Goal: Book appointment/travel/reservation

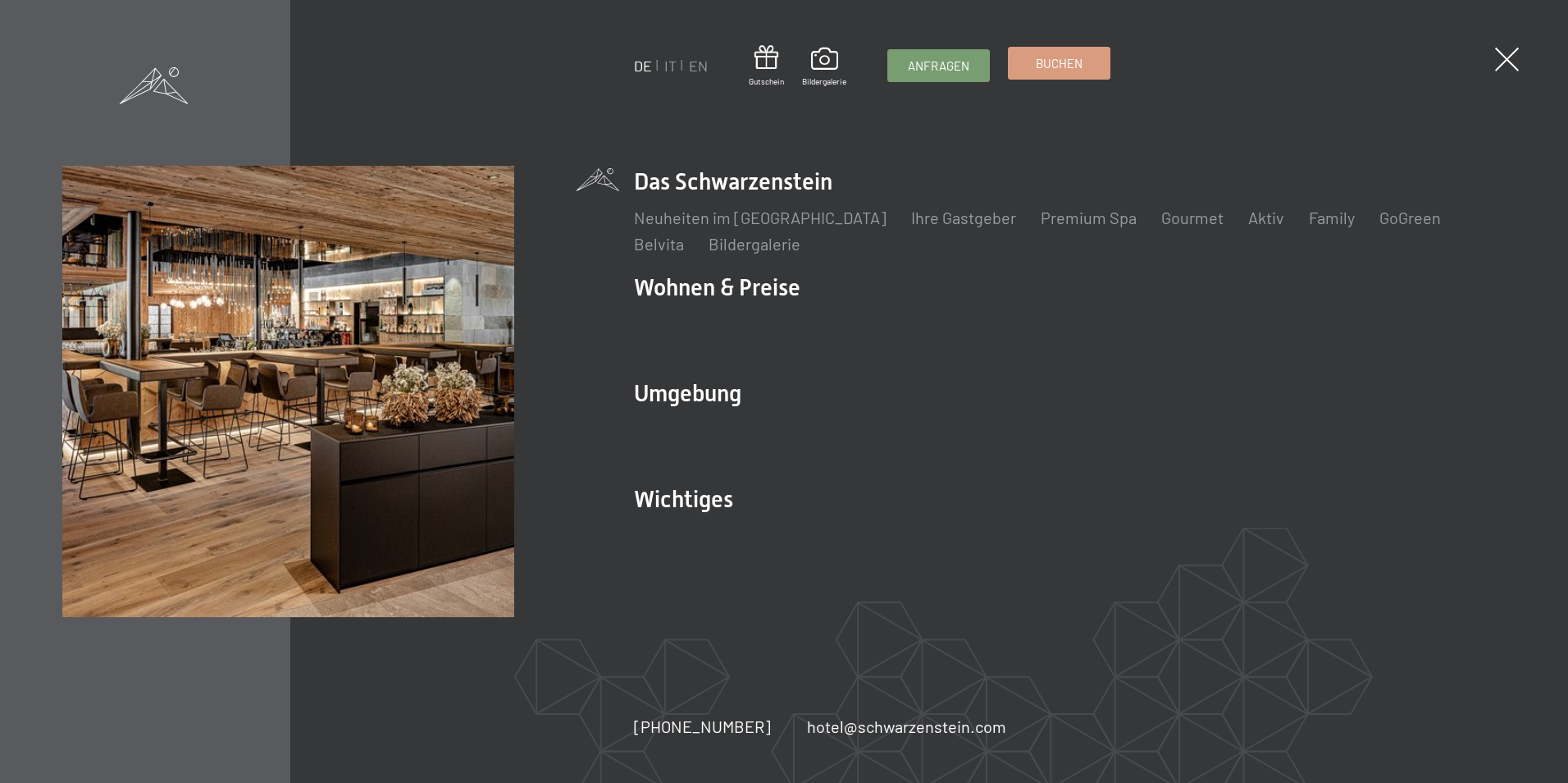
click at [1026, 73] on link "Buchen" at bounding box center [1058, 63] width 101 height 31
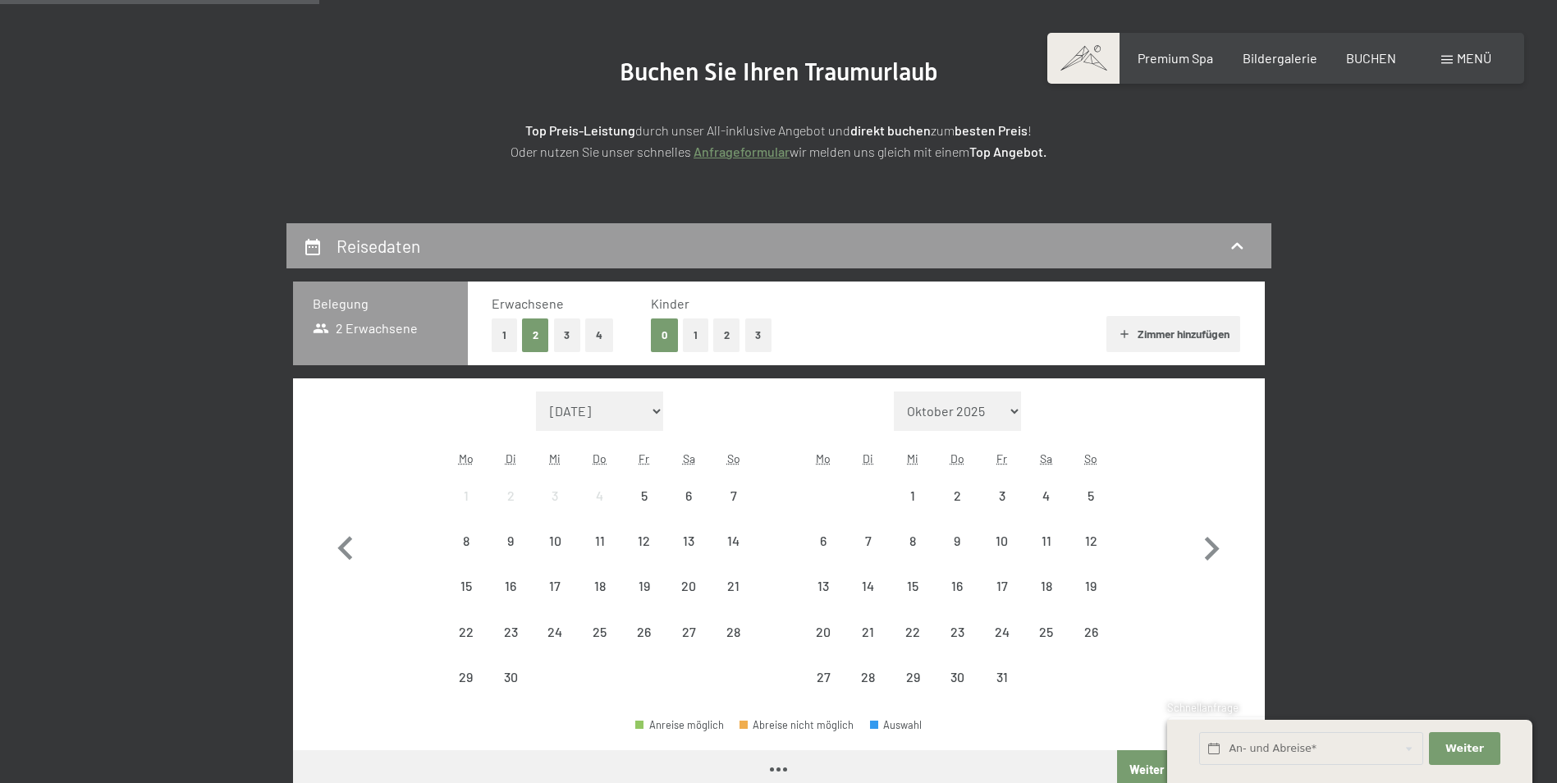
scroll to position [328, 0]
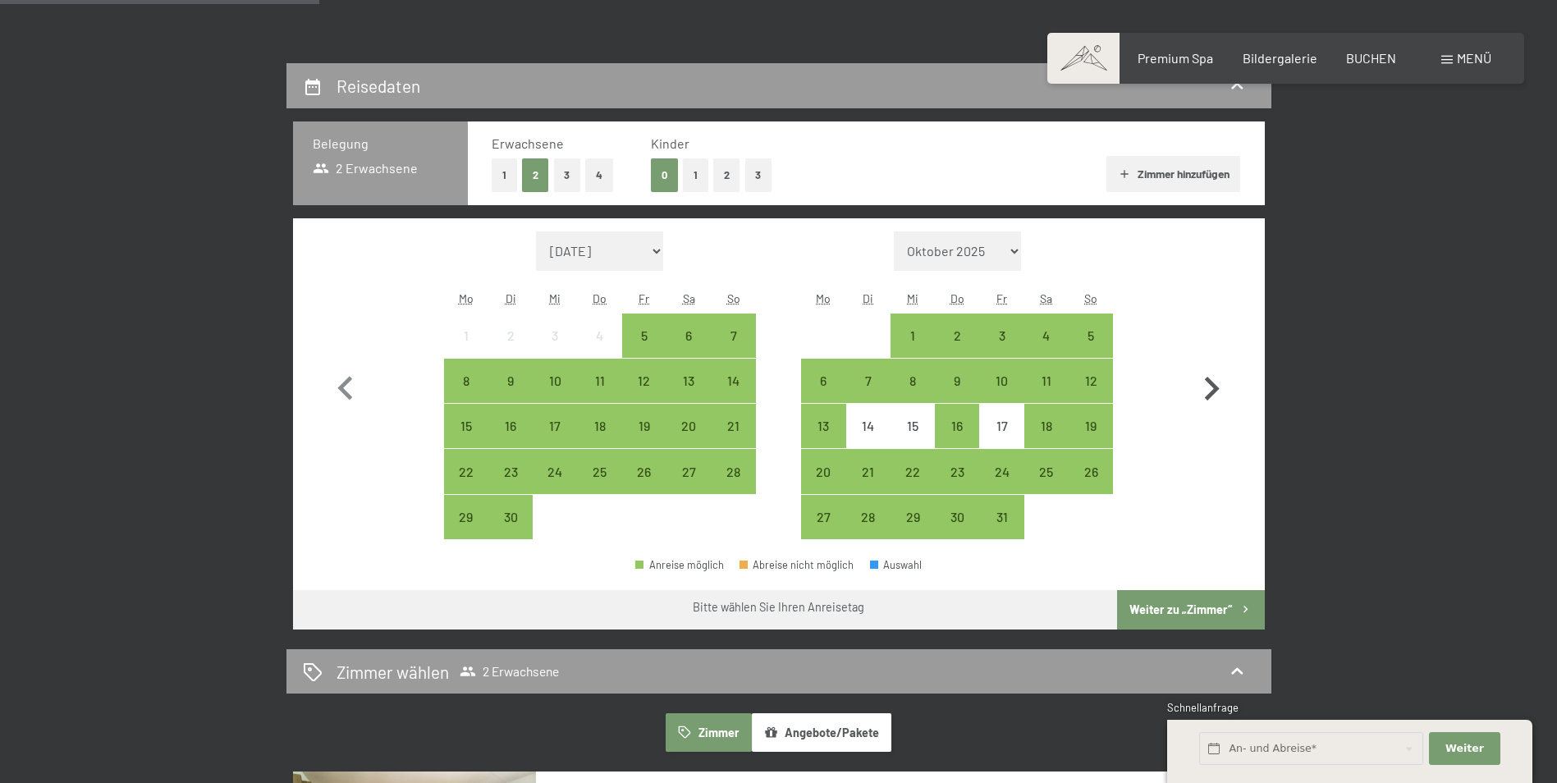
click at [1217, 401] on icon "button" at bounding box center [1211, 389] width 48 height 48
select select "2025-10-01"
select select "2025-11-01"
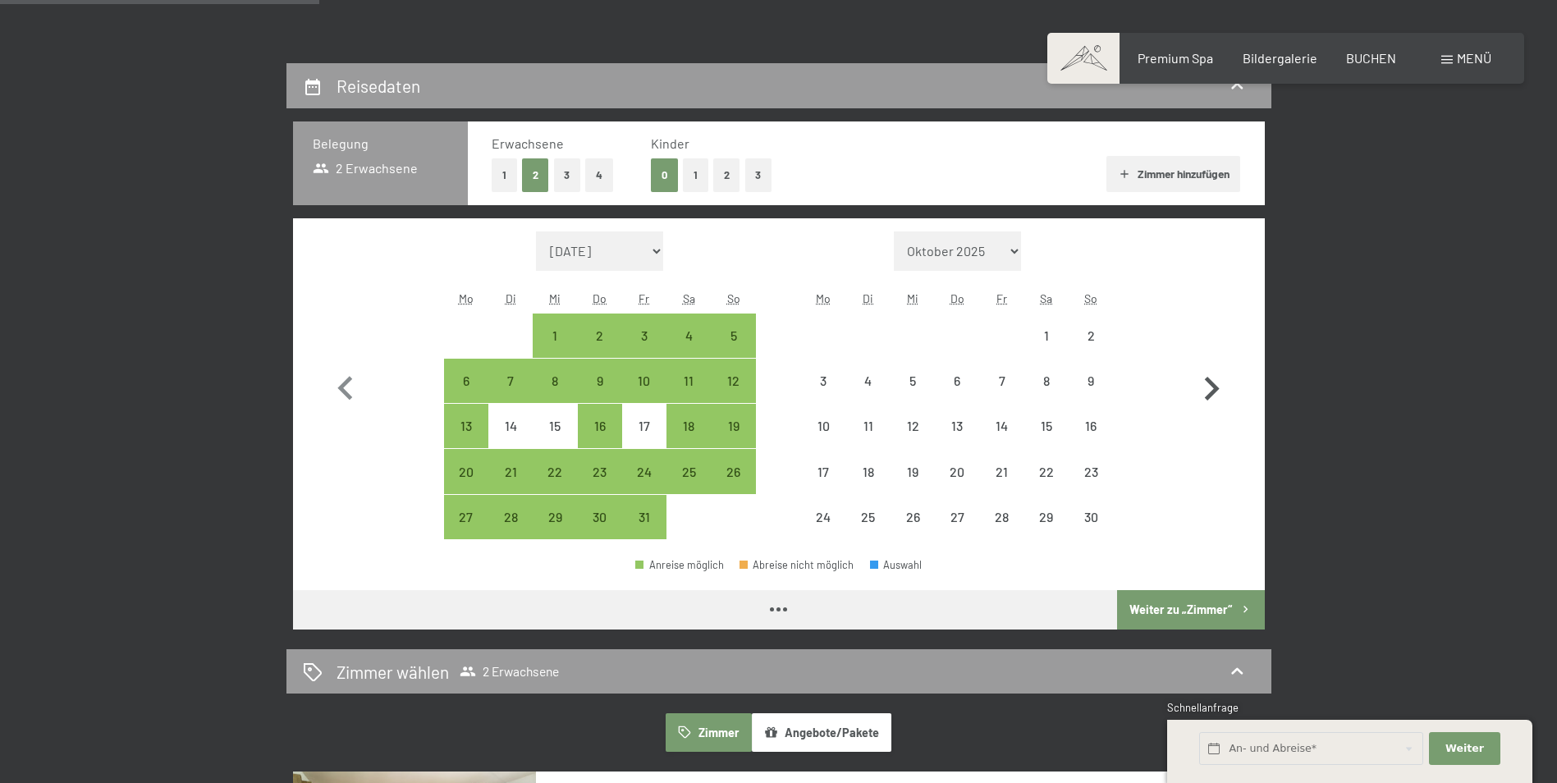
click at [1214, 391] on icon "button" at bounding box center [1212, 389] width 15 height 24
select select "2025-11-01"
select select "2025-12-01"
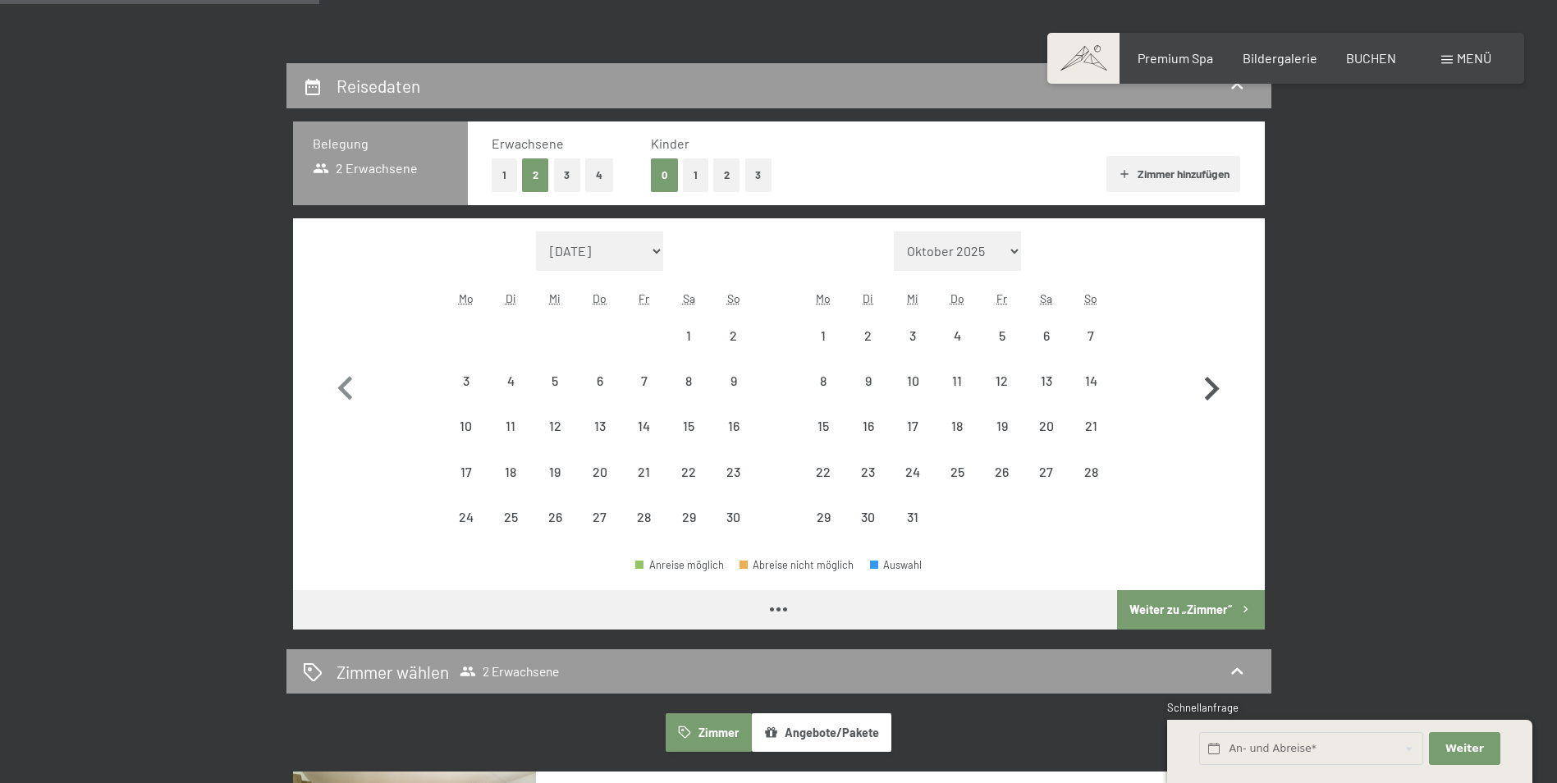
click at [1214, 391] on icon "button" at bounding box center [1212, 389] width 15 height 24
select select "2025-12-01"
select select "2026-01-01"
select select "2025-12-01"
select select "2026-01-01"
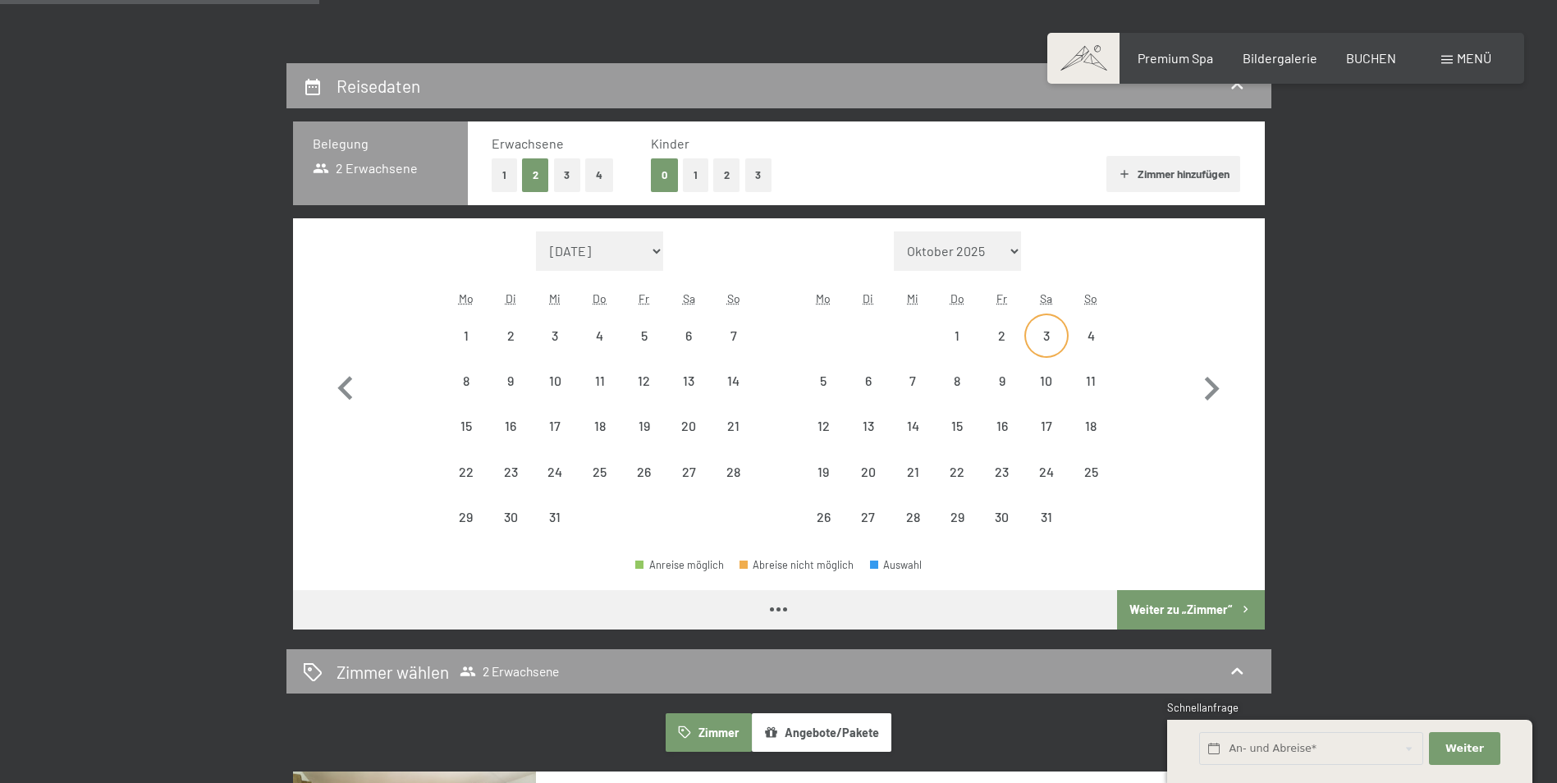
click at [1043, 337] on div "3" at bounding box center [1046, 349] width 41 height 41
select select "2025-12-01"
select select "2026-01-01"
select select "2025-12-01"
select select "2026-01-01"
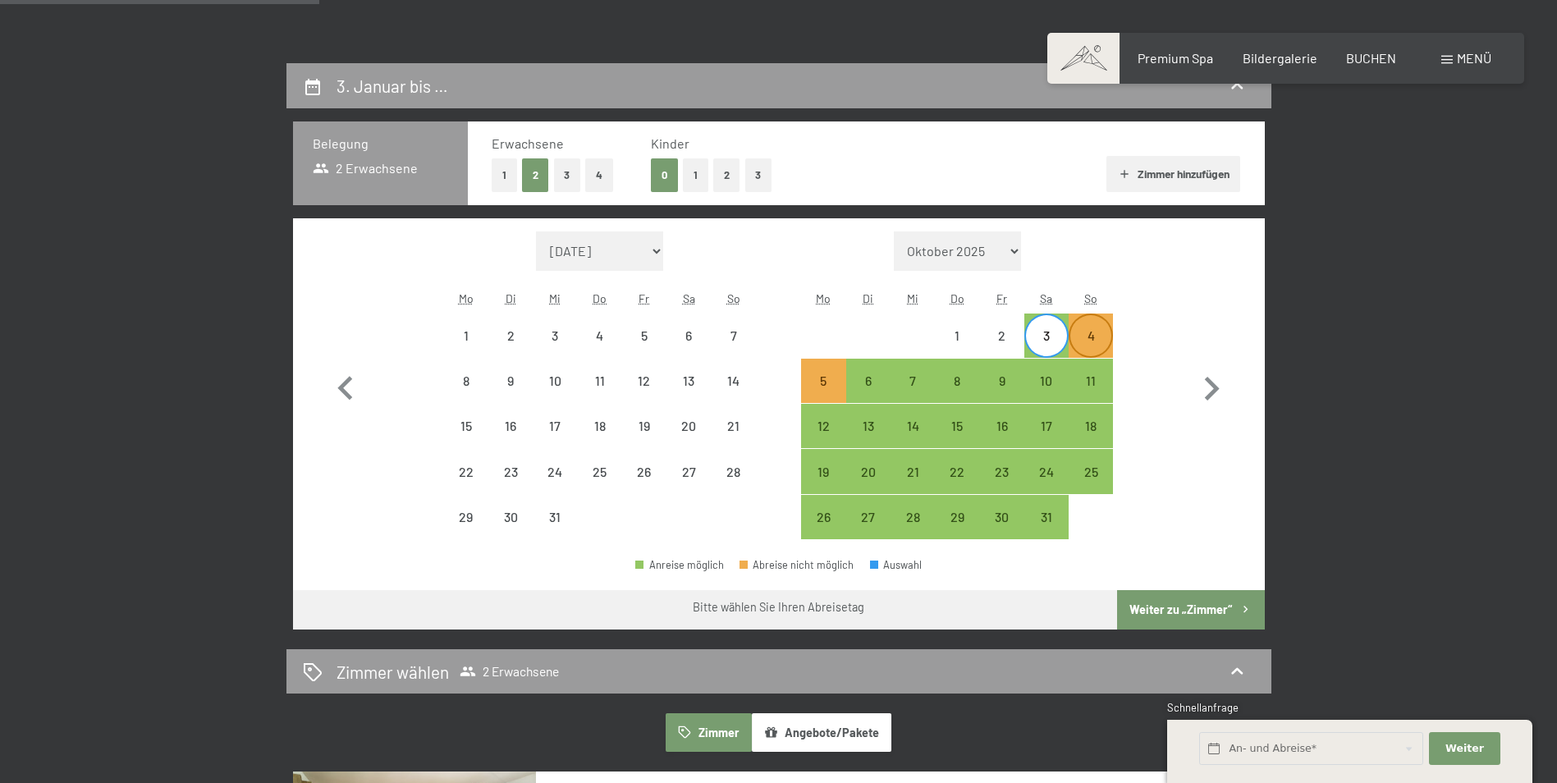
click at [1091, 342] on div "4" at bounding box center [1090, 349] width 41 height 41
select select "2025-12-01"
select select "2026-01-01"
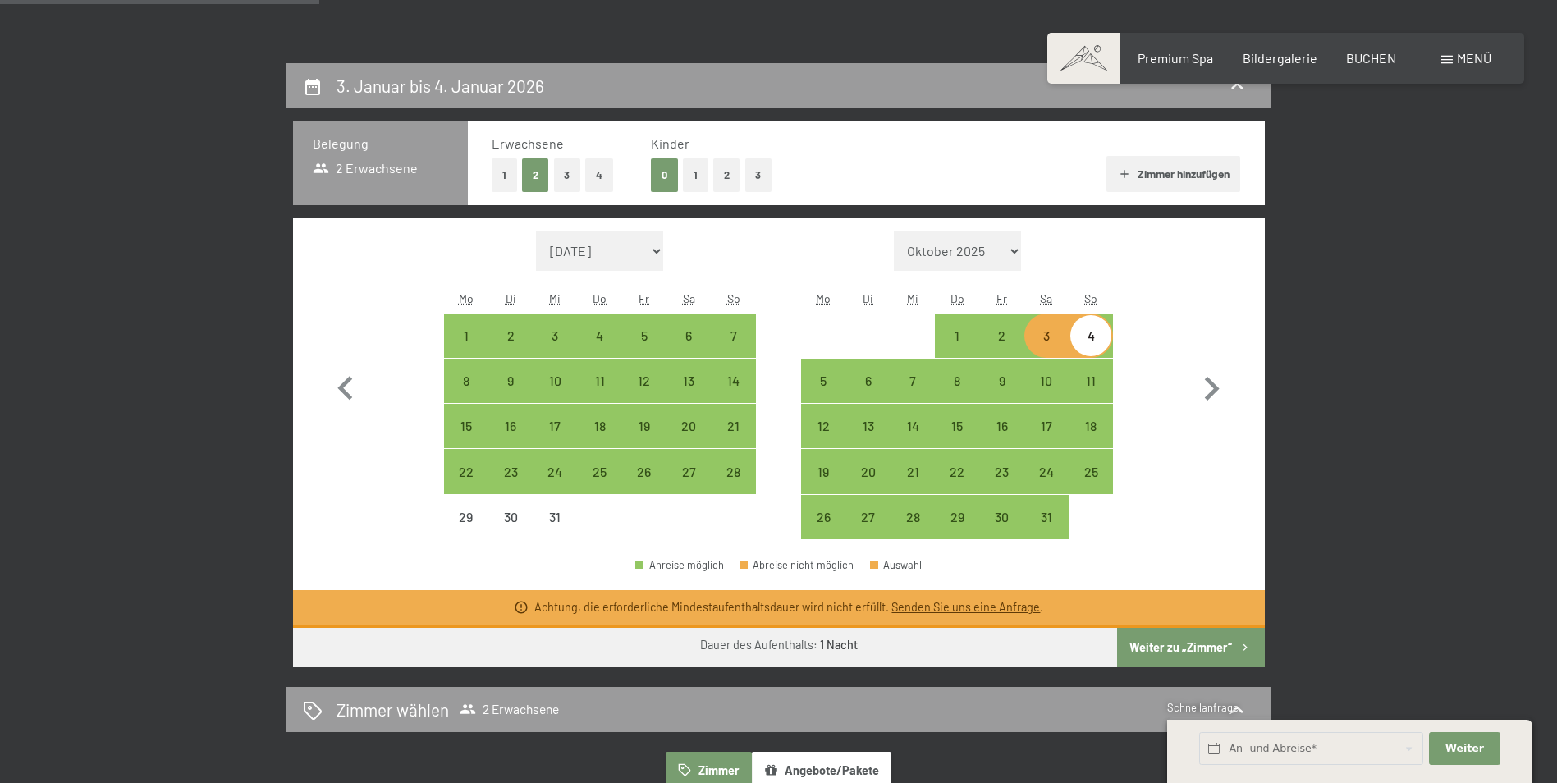
click at [1042, 337] on div "3" at bounding box center [1046, 349] width 41 height 41
select select "2025-12-01"
select select "2026-01-01"
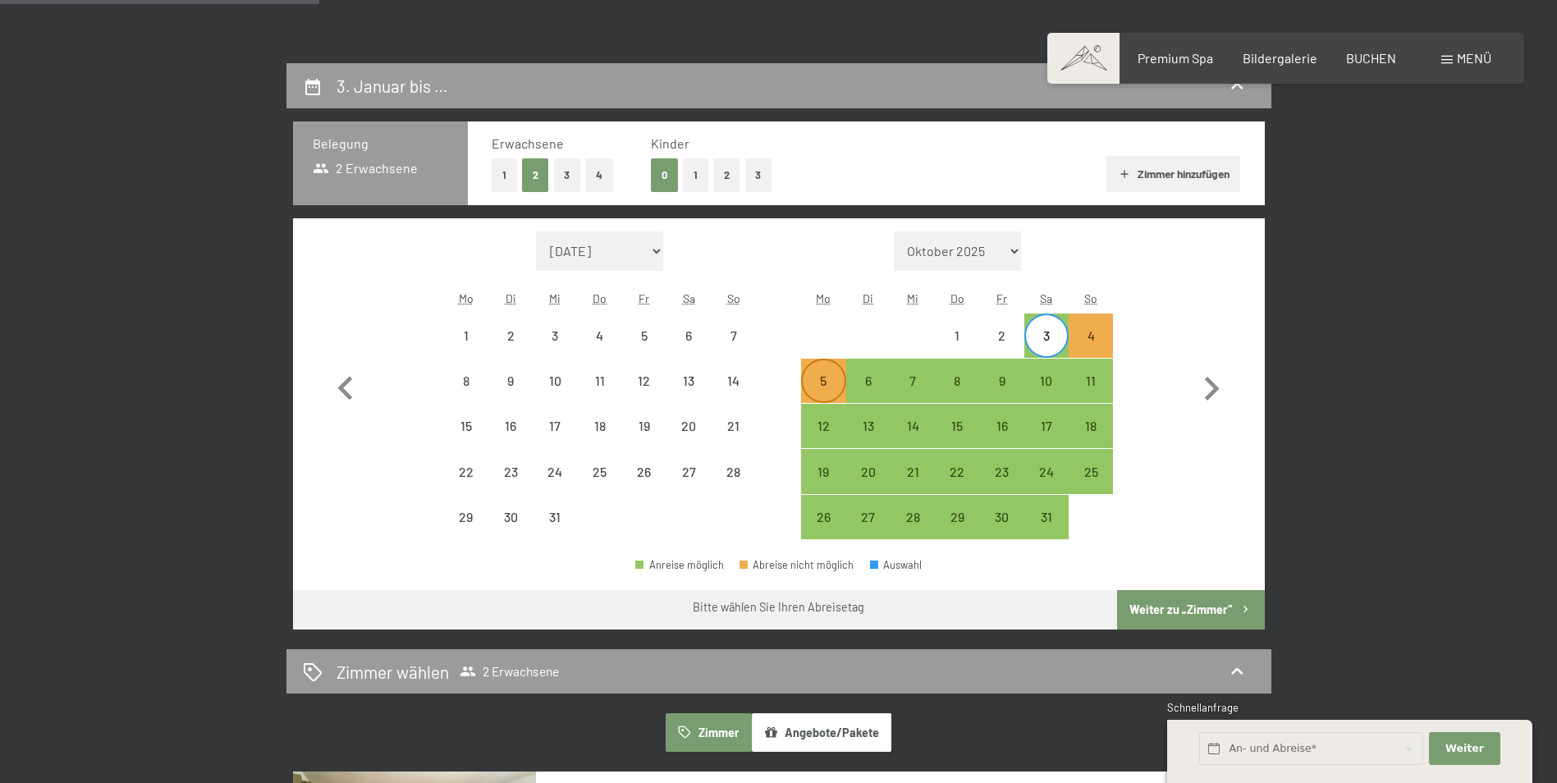
click at [827, 377] on div "5" at bounding box center [823, 394] width 41 height 41
select select "2025-12-01"
select select "2026-01-01"
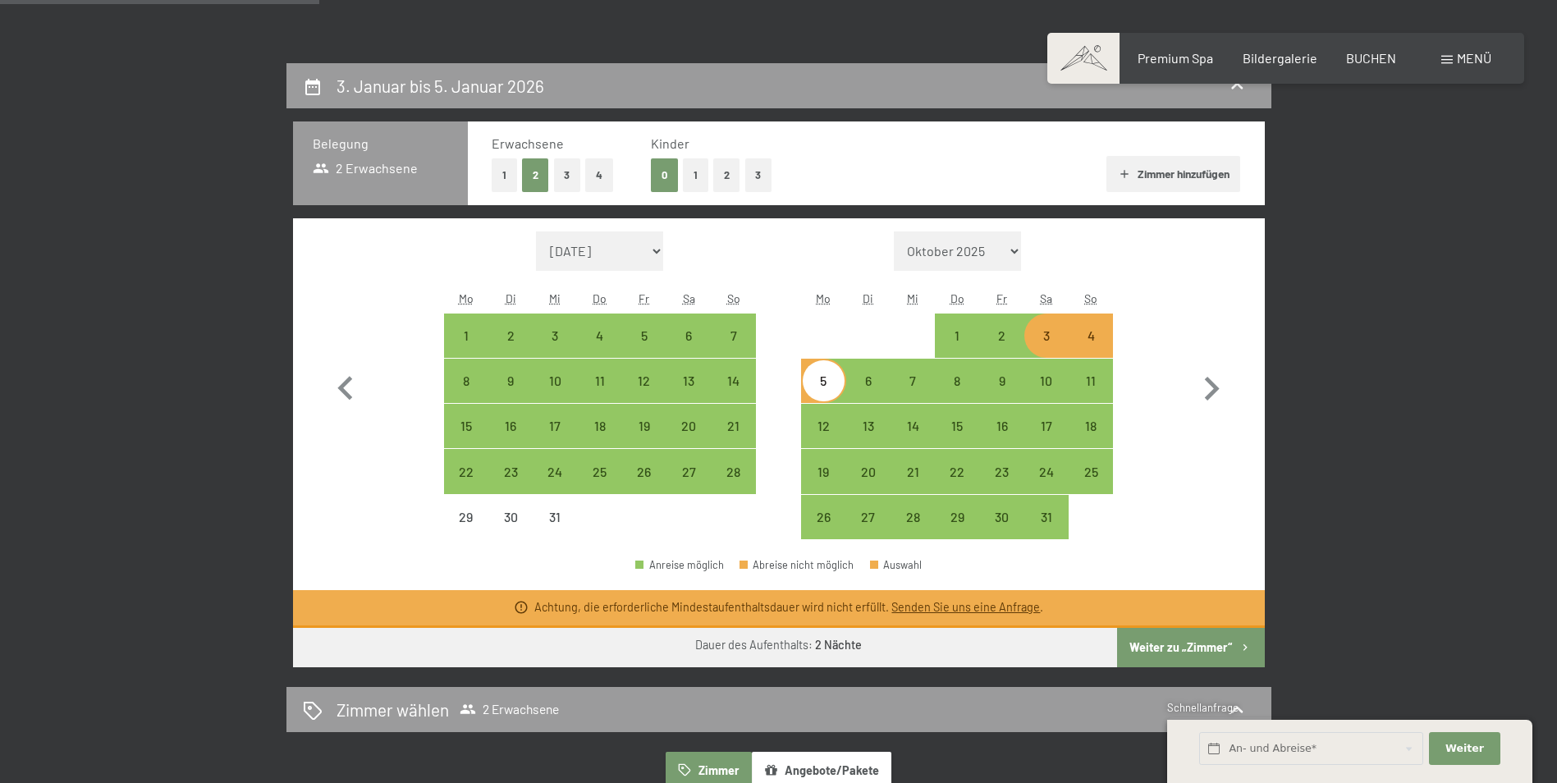
click at [1042, 341] on div "3" at bounding box center [1046, 349] width 41 height 41
select select "2025-12-01"
select select "2026-01-01"
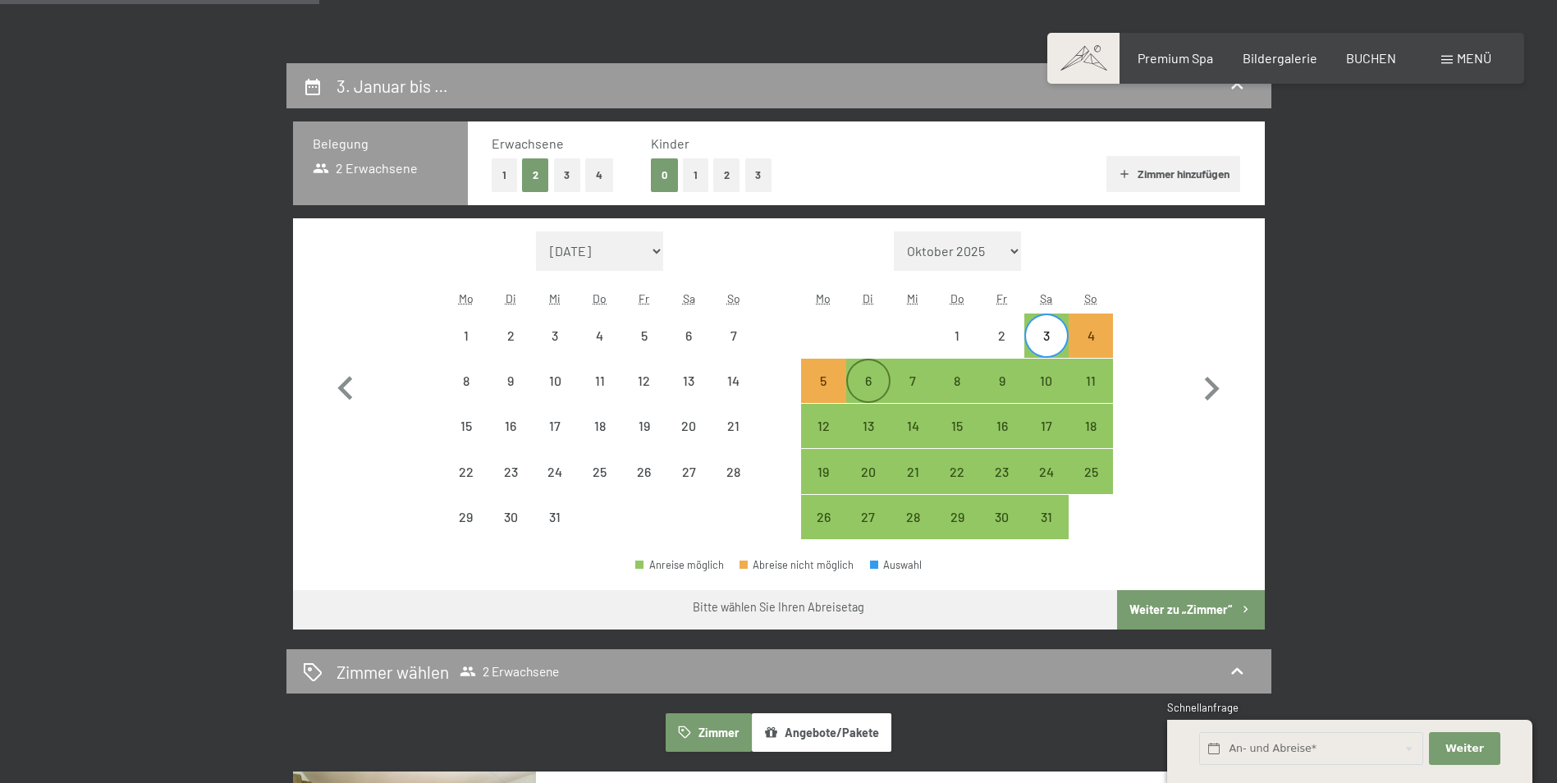
click at [873, 382] on div "6" at bounding box center [868, 394] width 41 height 41
select select "2025-12-01"
select select "2026-01-01"
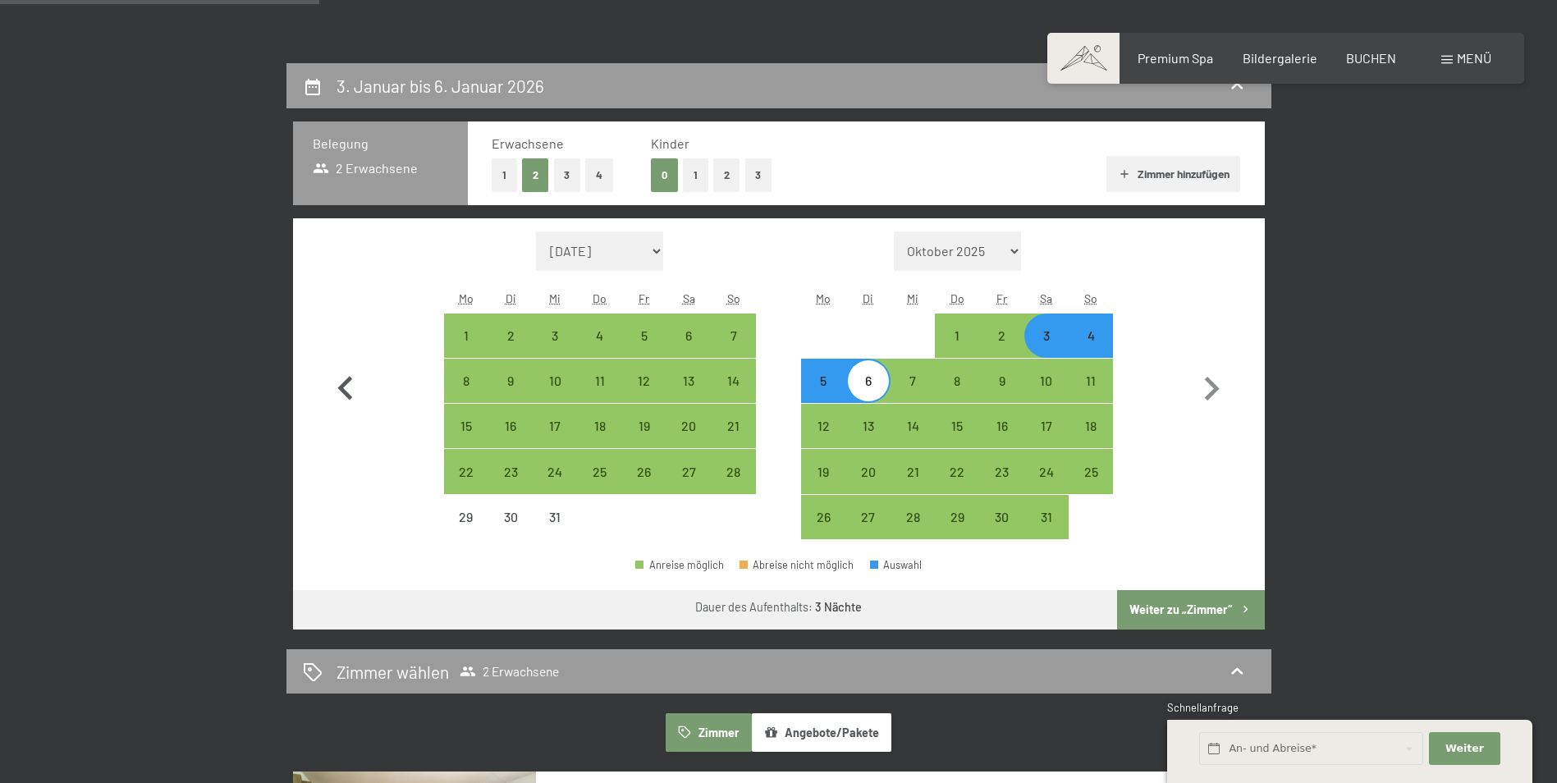
click at [349, 387] on icon "button" at bounding box center [346, 389] width 48 height 48
select select "2025-11-01"
select select "2025-12-01"
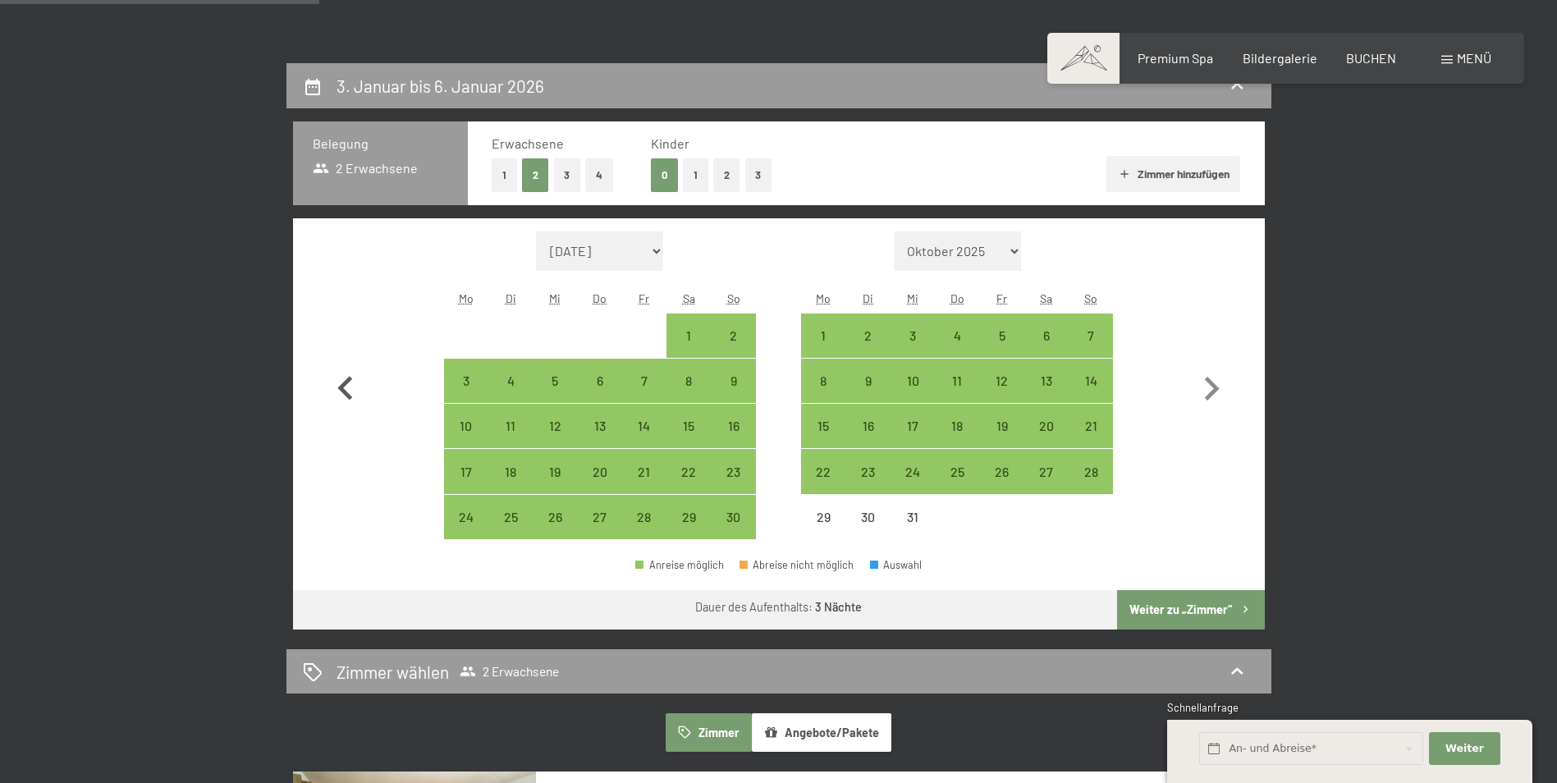
click at [349, 387] on icon "button" at bounding box center [346, 389] width 48 height 48
select select "2025-10-01"
select select "2025-11-01"
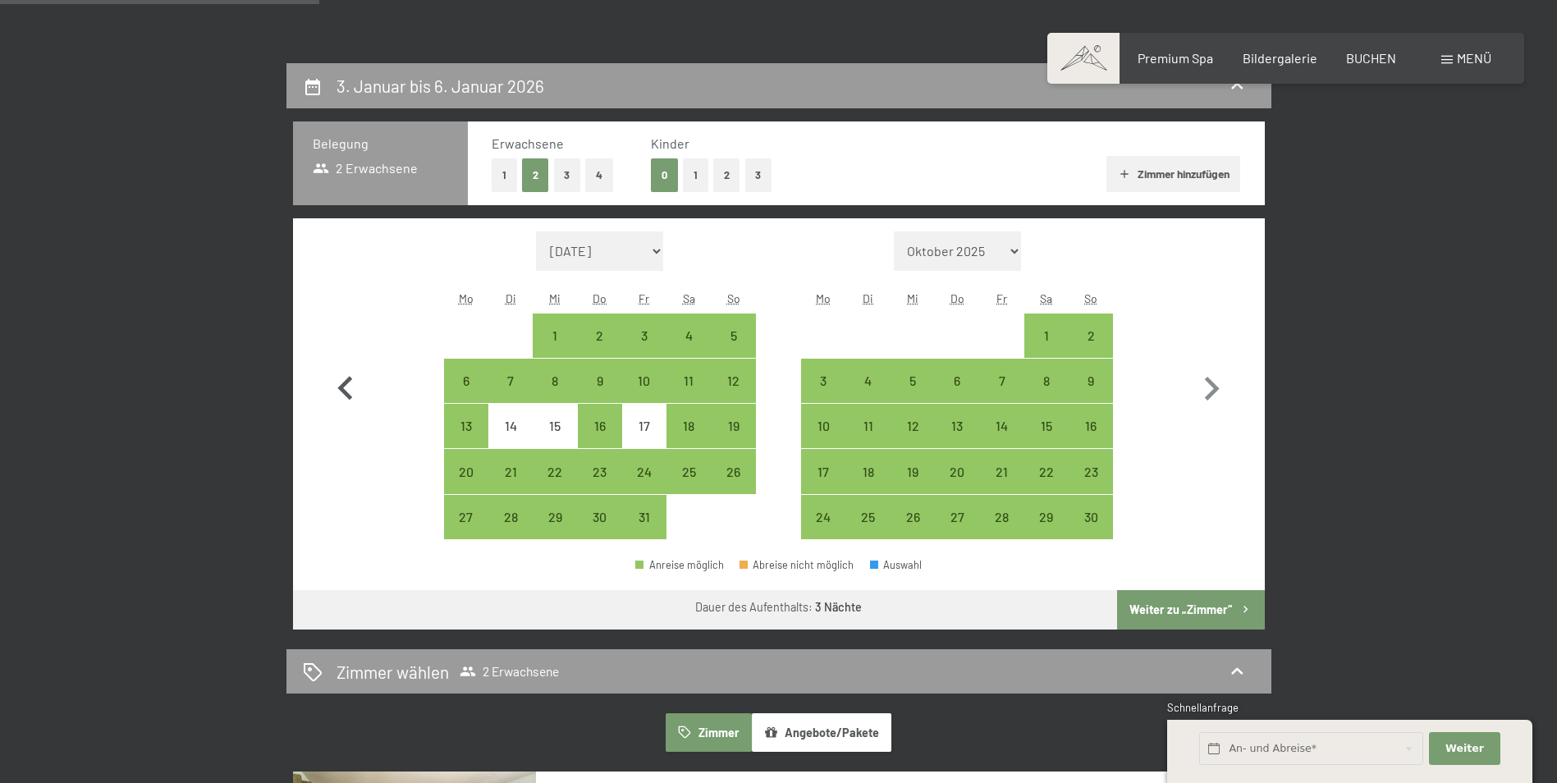
click at [337, 382] on icon "button" at bounding box center [346, 389] width 48 height 48
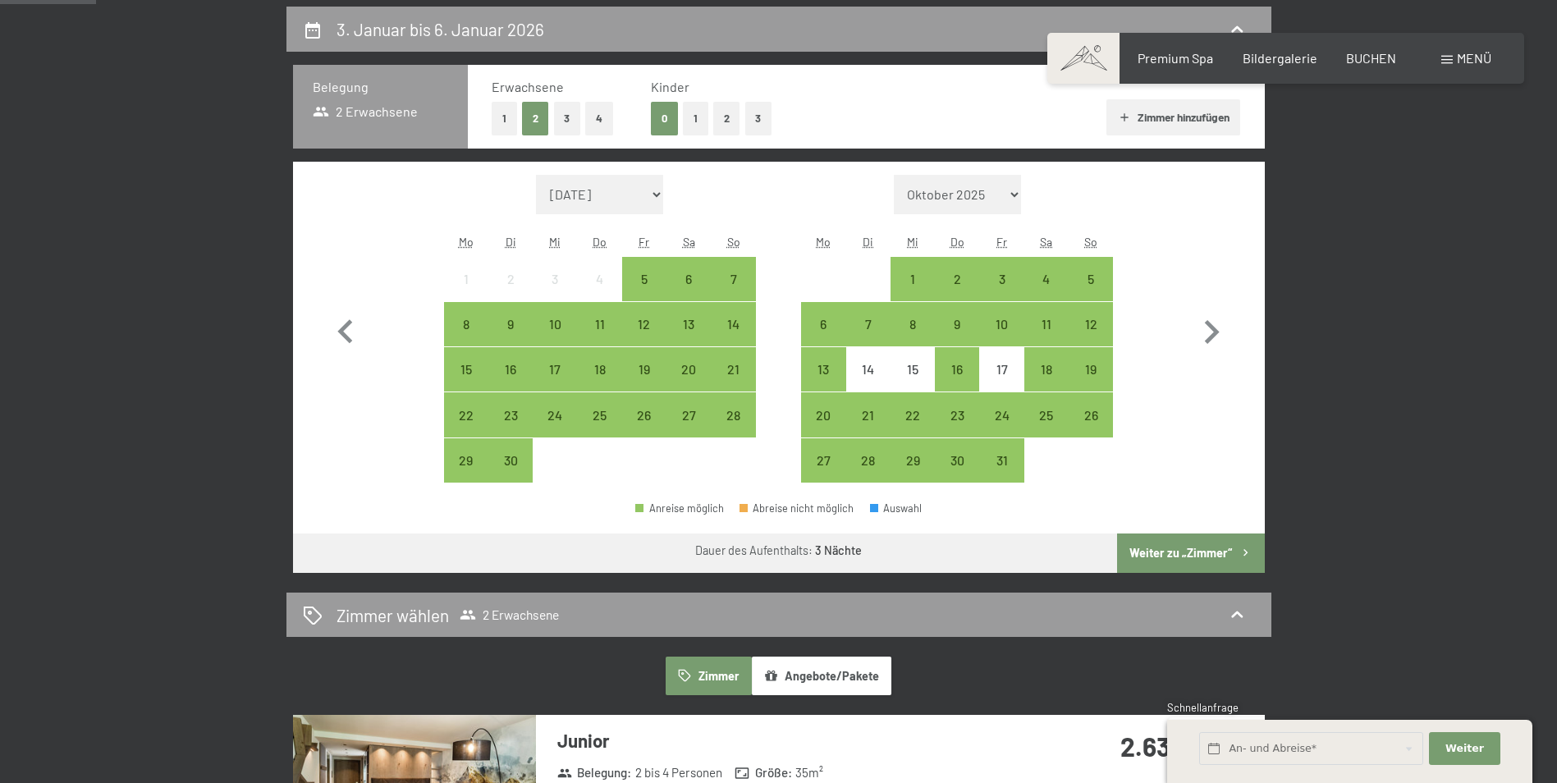
scroll to position [410, 0]
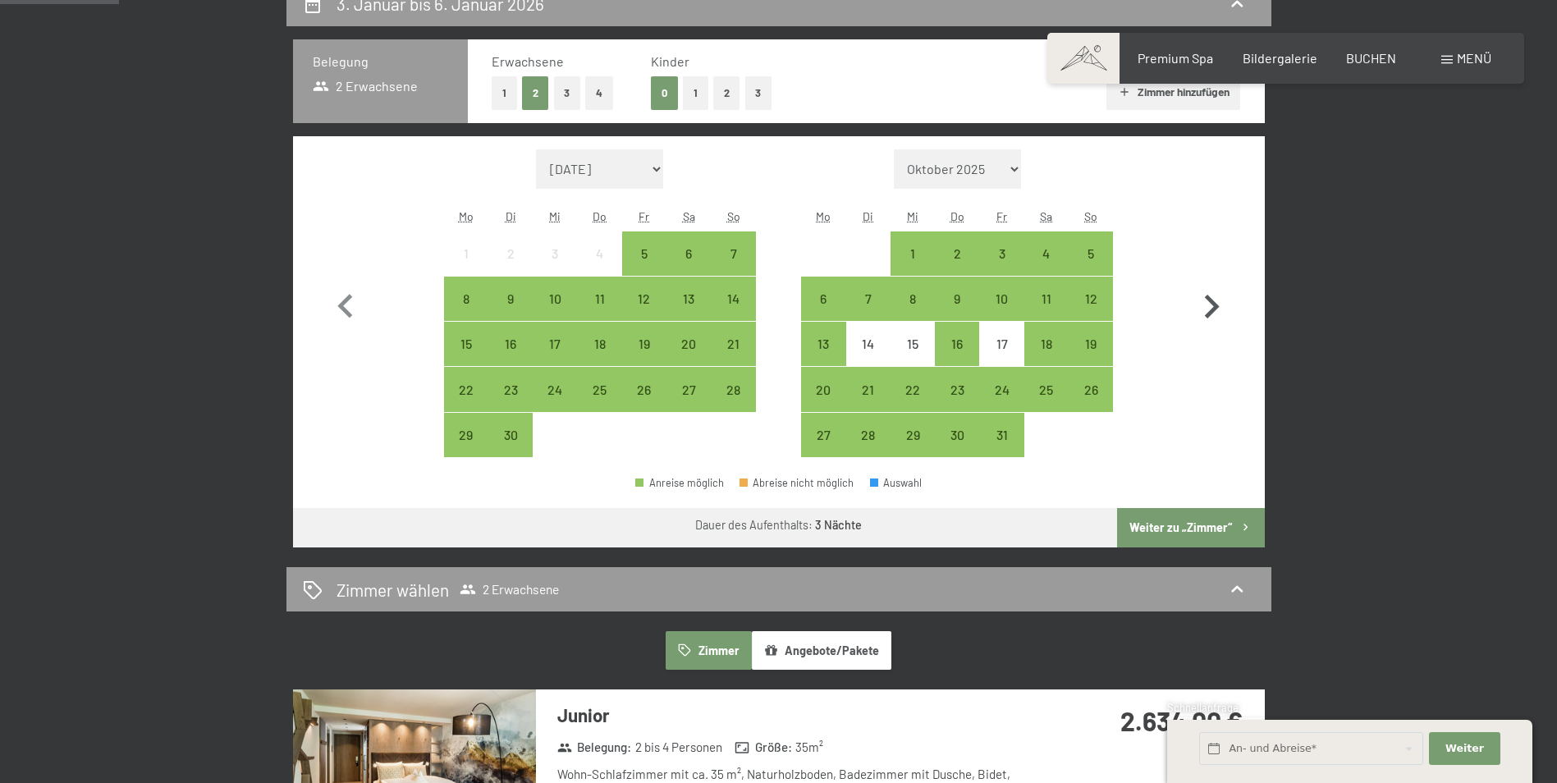
click at [1215, 310] on icon "button" at bounding box center [1212, 307] width 15 height 24
select select "2025-10-01"
select select "2025-11-01"
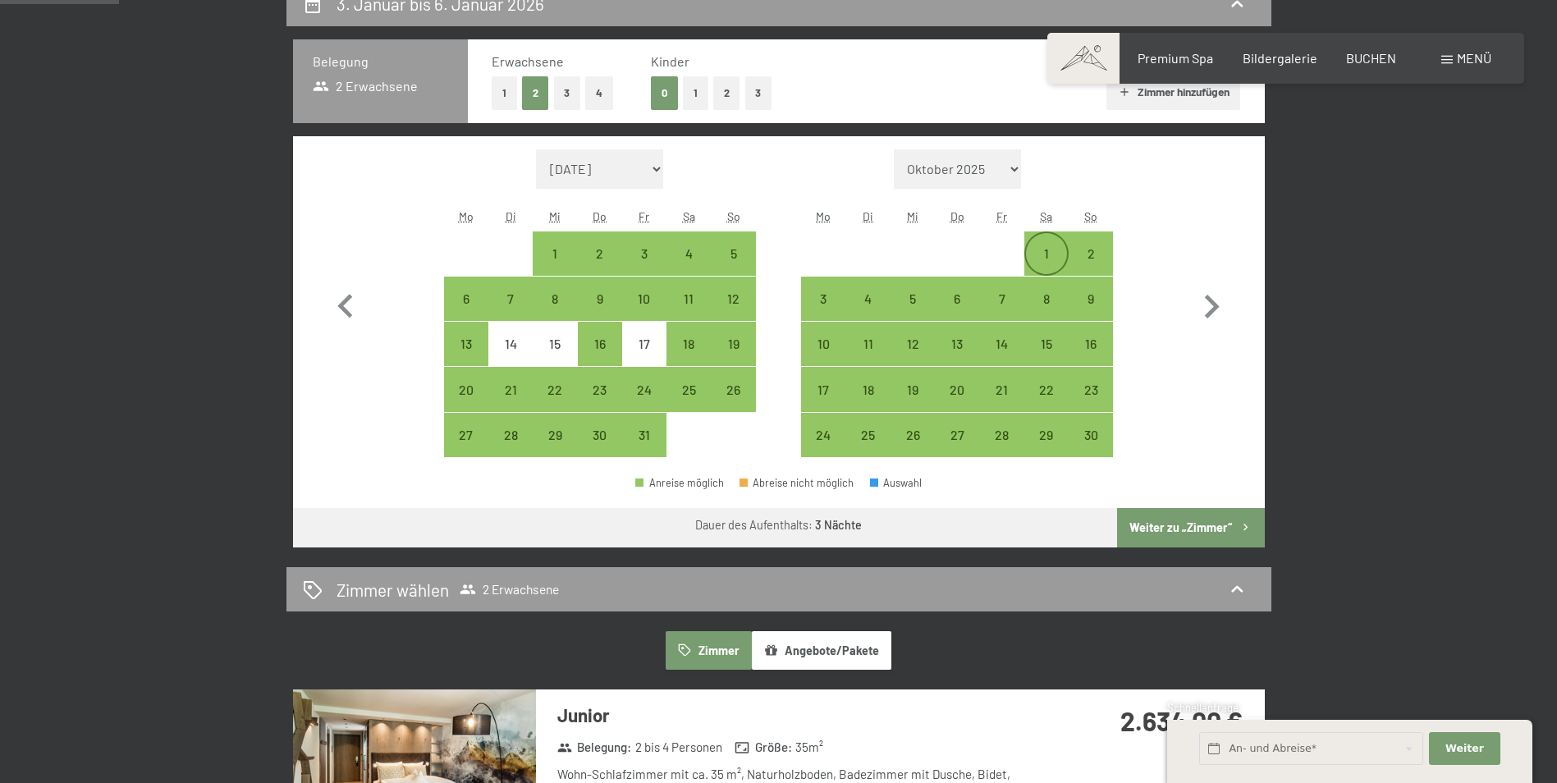
click at [1060, 258] on div "1" at bounding box center [1046, 267] width 41 height 41
select select "2025-10-01"
select select "2025-11-01"
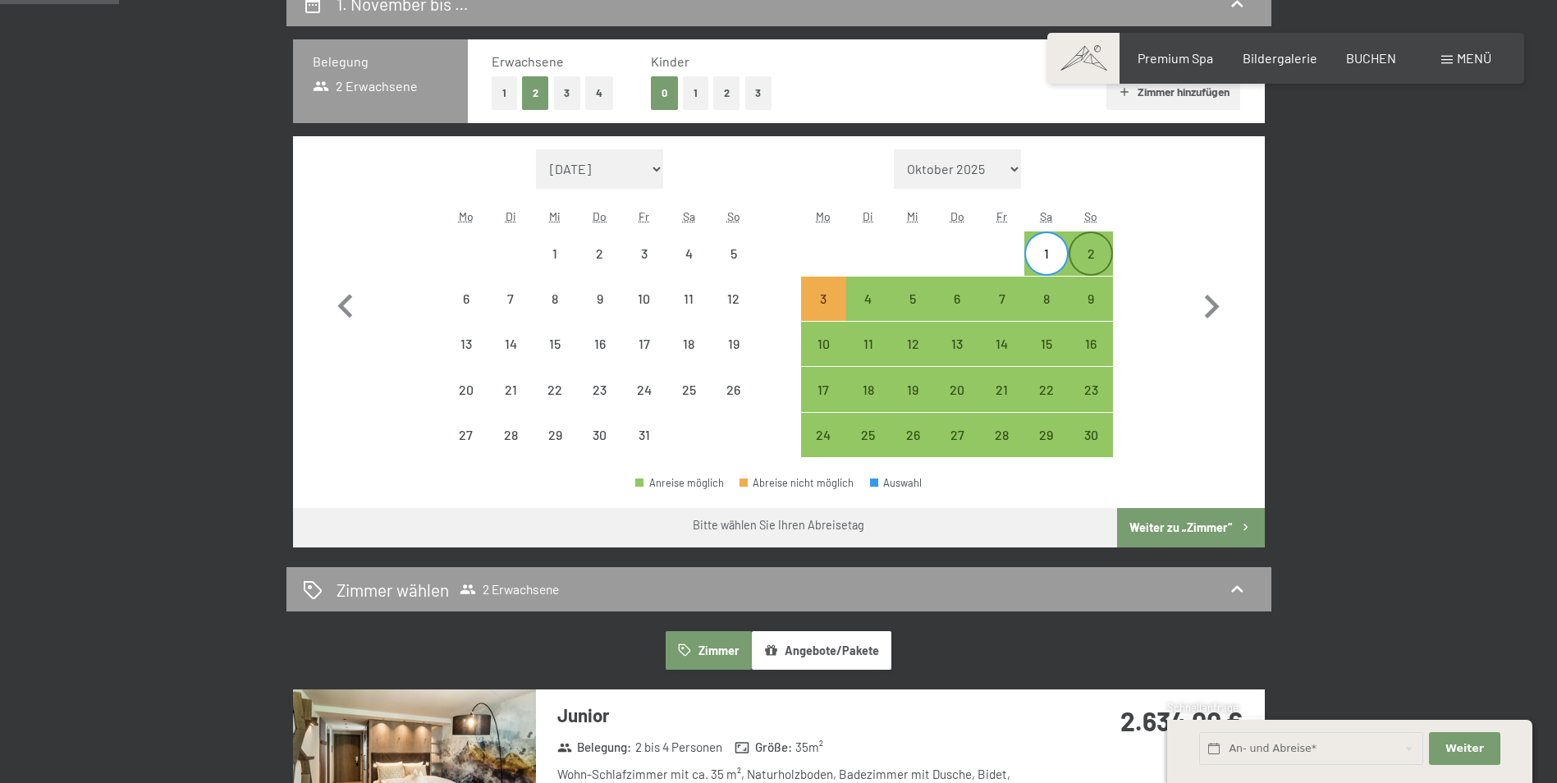
click at [1085, 255] on div "2" at bounding box center [1090, 267] width 41 height 41
select select "2025-10-01"
select select "2025-11-01"
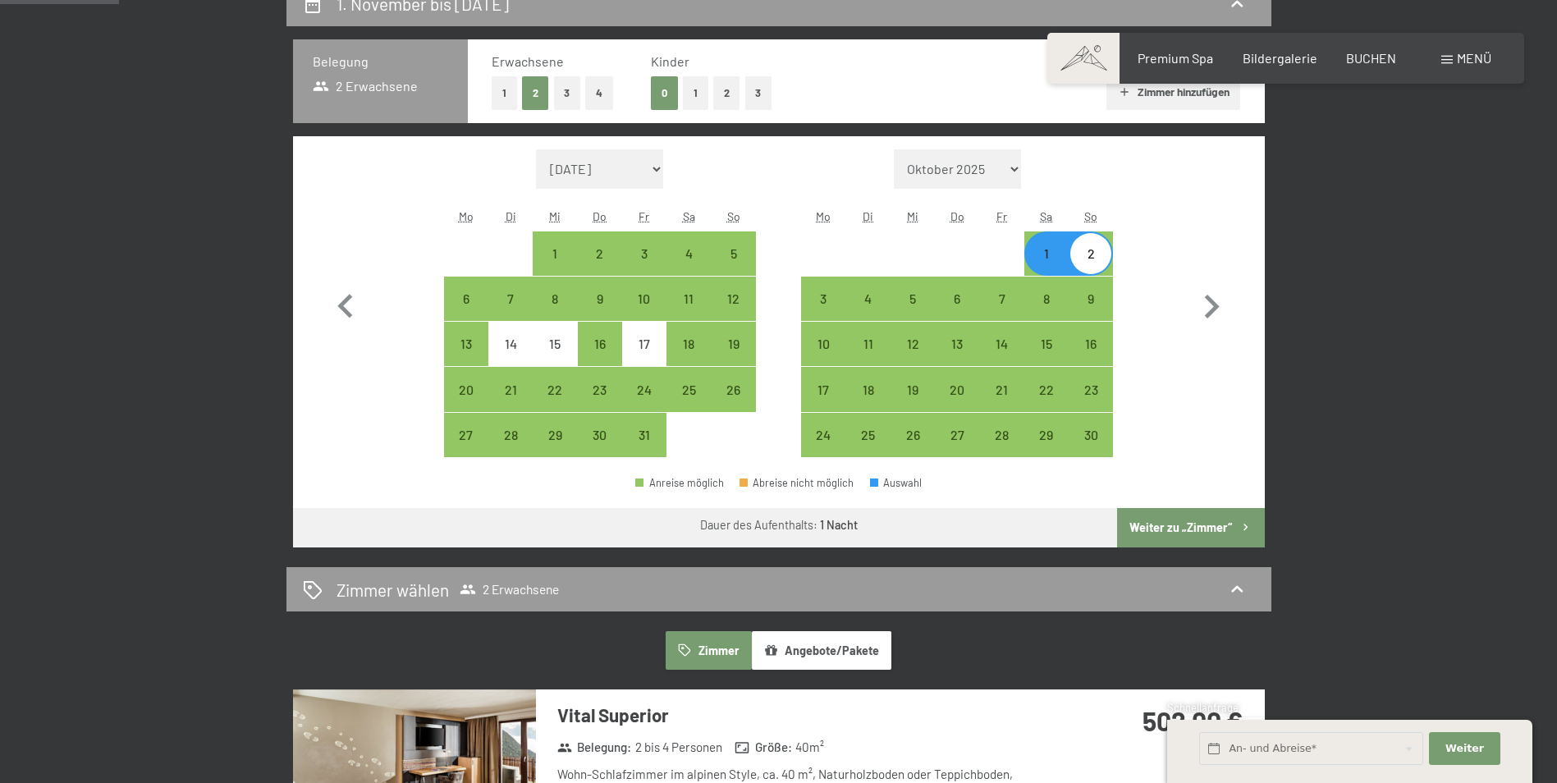
click at [1209, 519] on button "Weiter zu „Zimmer“" at bounding box center [1190, 527] width 147 height 39
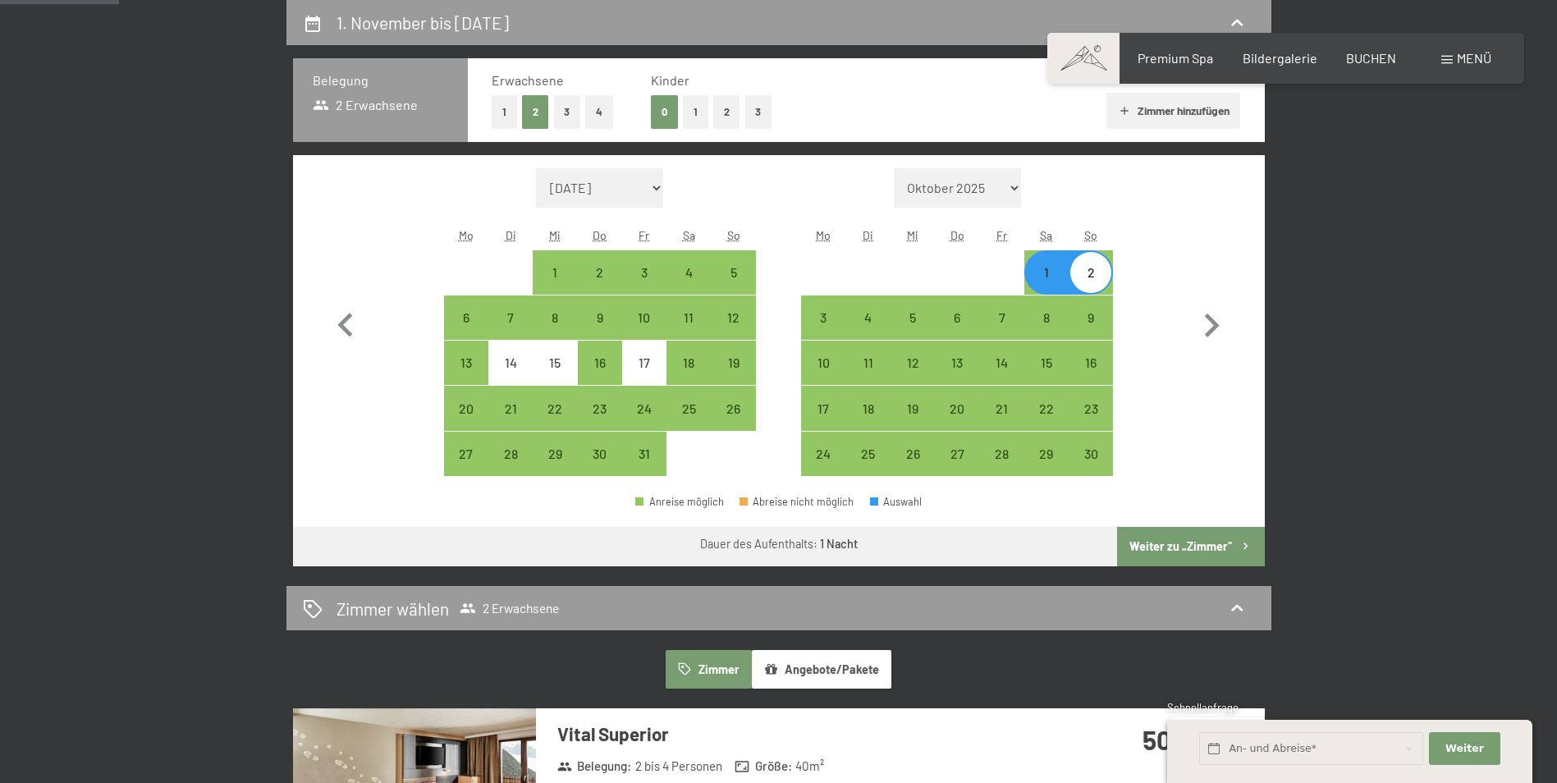
select select "2025-10-01"
select select "2025-11-01"
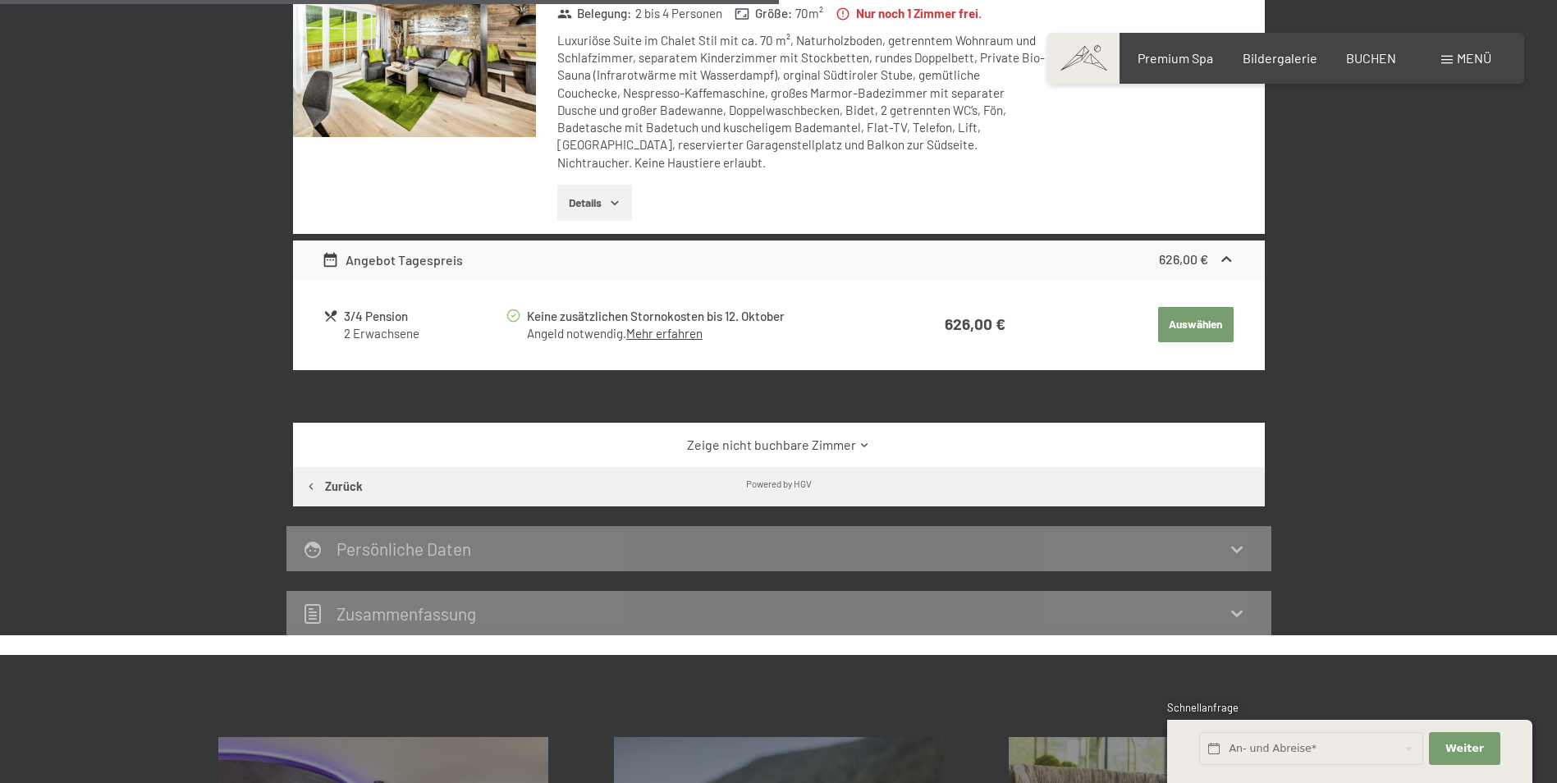
scroll to position [1048, 0]
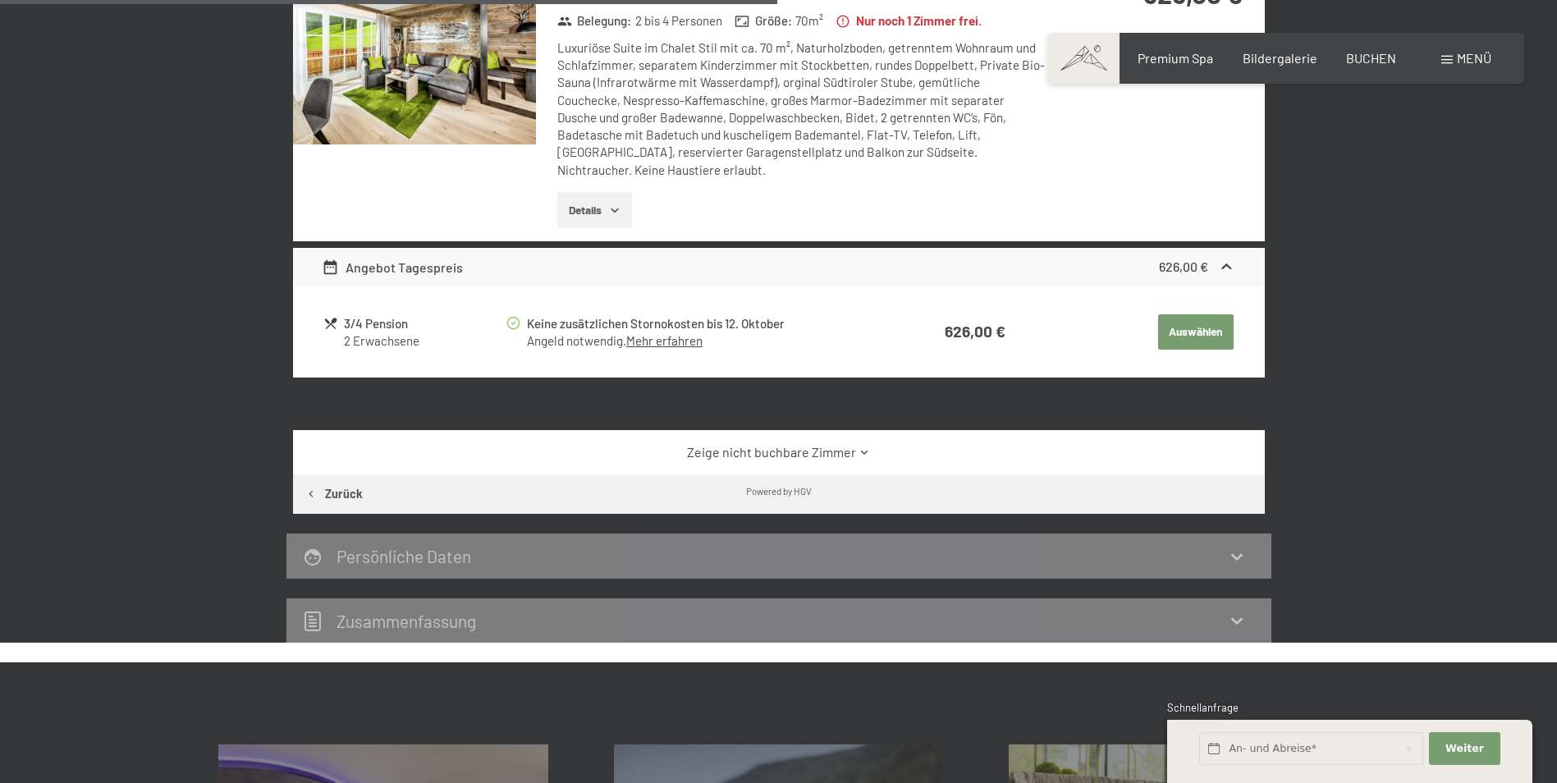
click at [854, 456] on link "Zeige nicht buchbare Zimmer" at bounding box center [778, 452] width 913 height 18
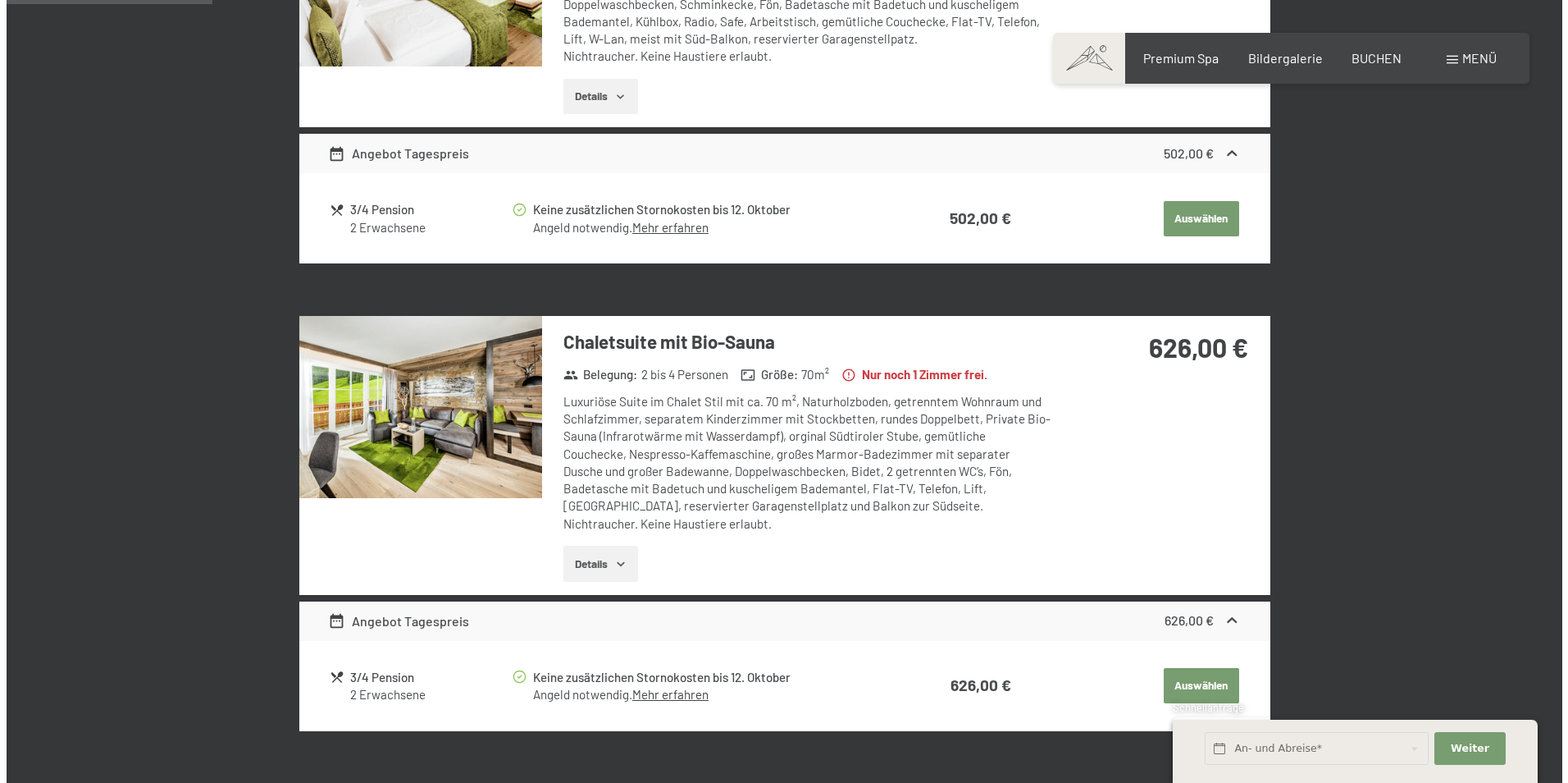
scroll to position [720, 0]
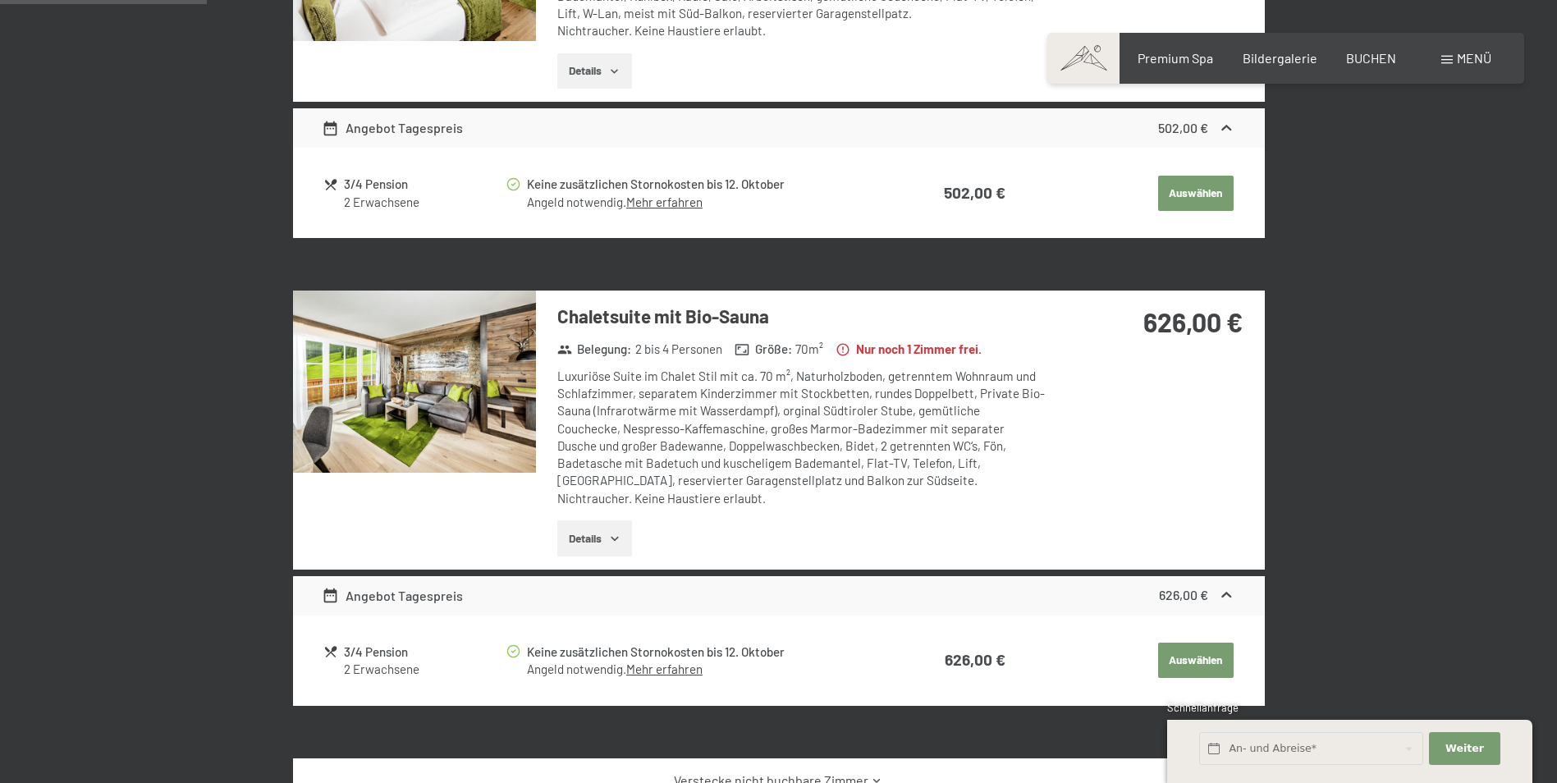
click at [437, 412] on img at bounding box center [414, 381] width 243 height 182
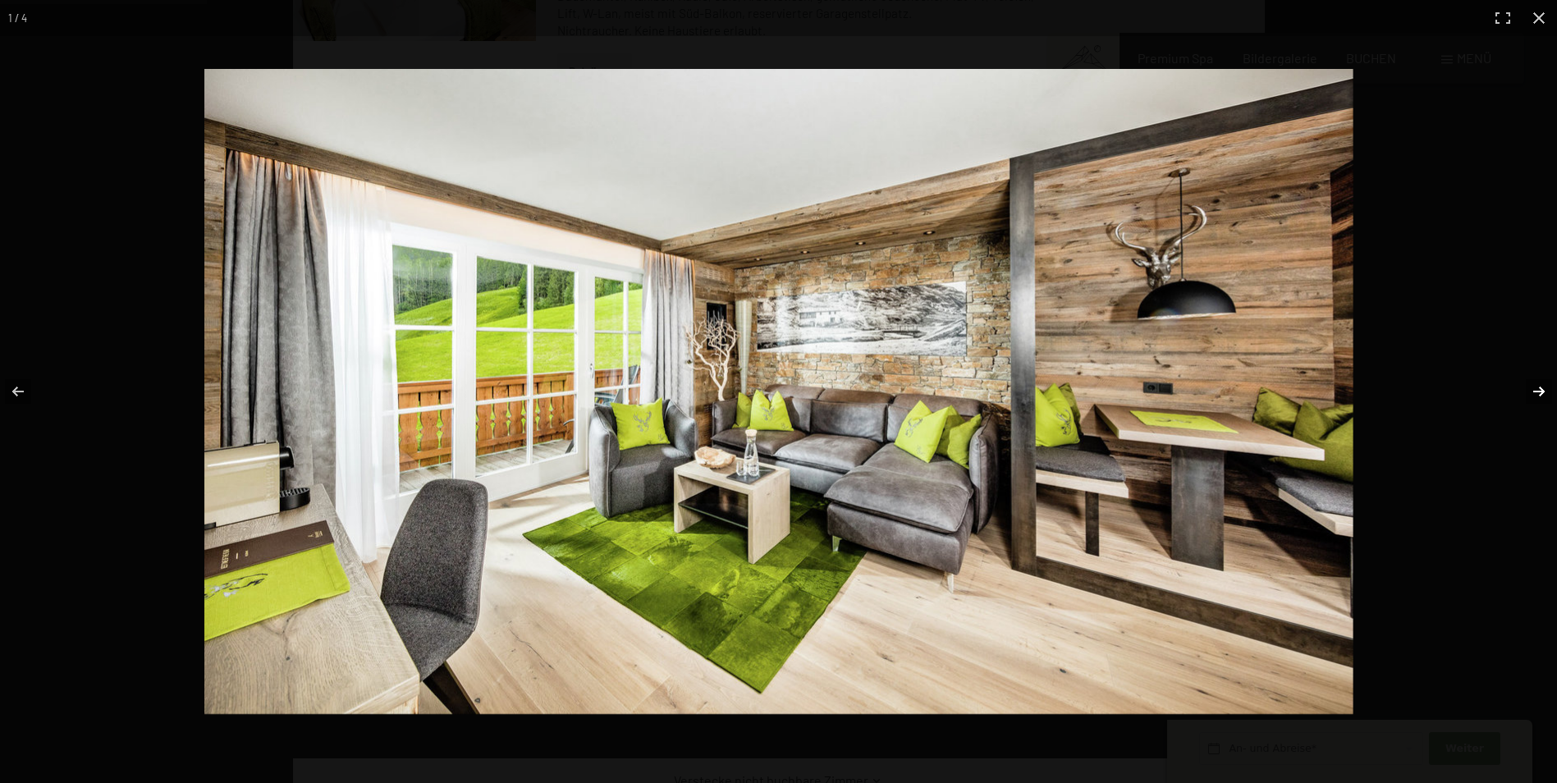
click at [1539, 390] on button "button" at bounding box center [1527, 391] width 57 height 82
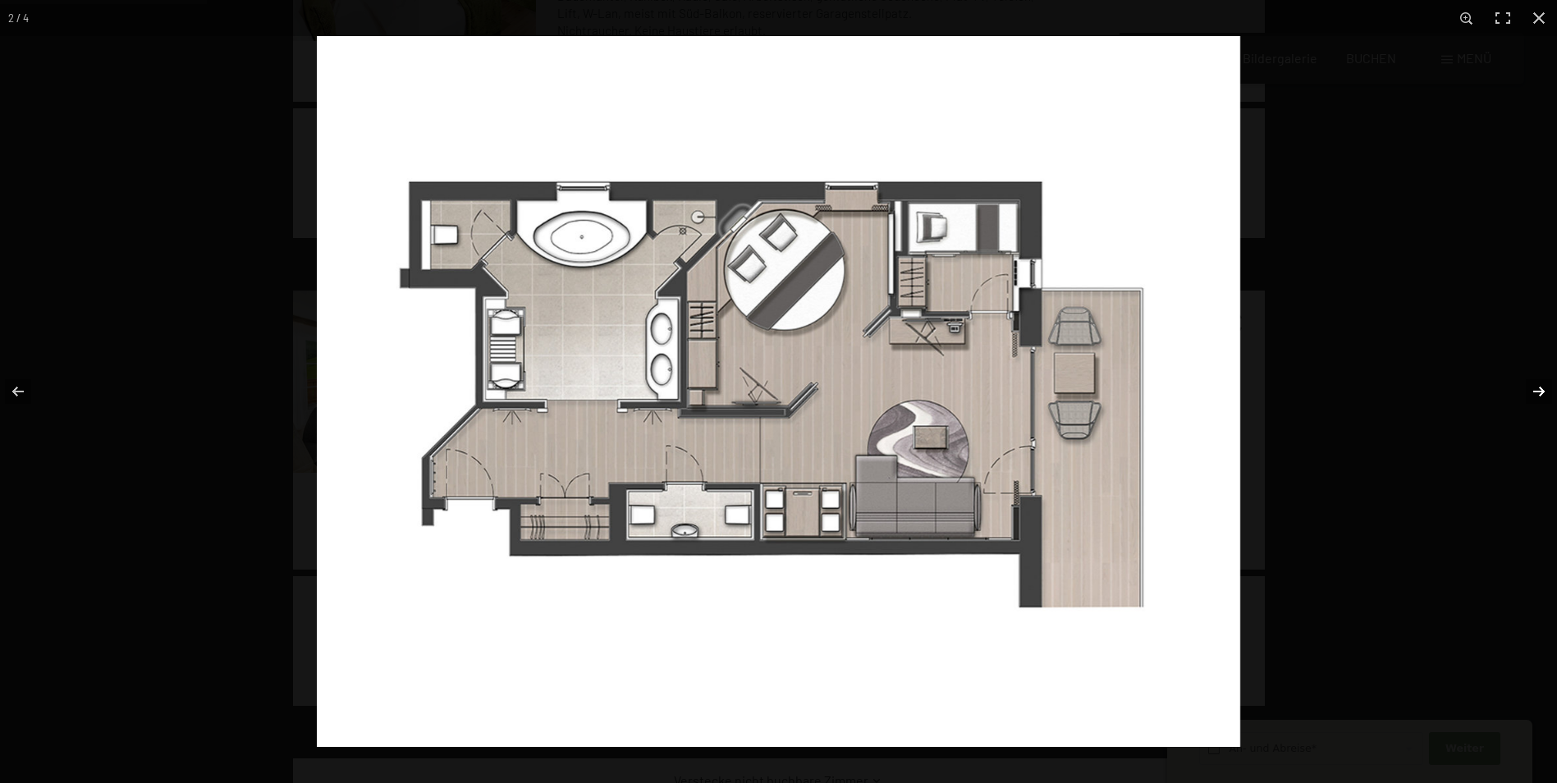
click at [1539, 390] on button "button" at bounding box center [1527, 391] width 57 height 82
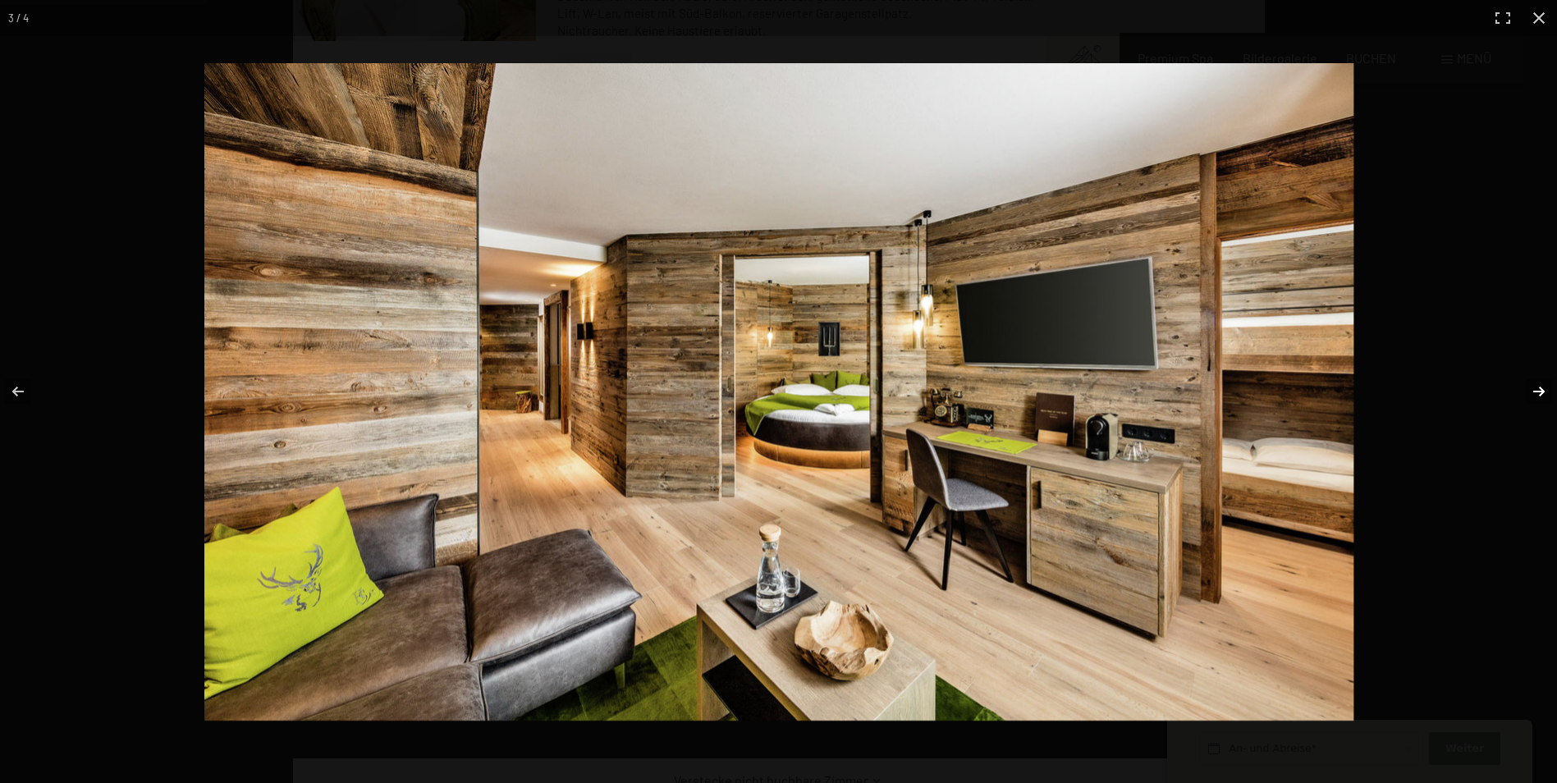
click at [1539, 390] on button "button" at bounding box center [1527, 391] width 57 height 82
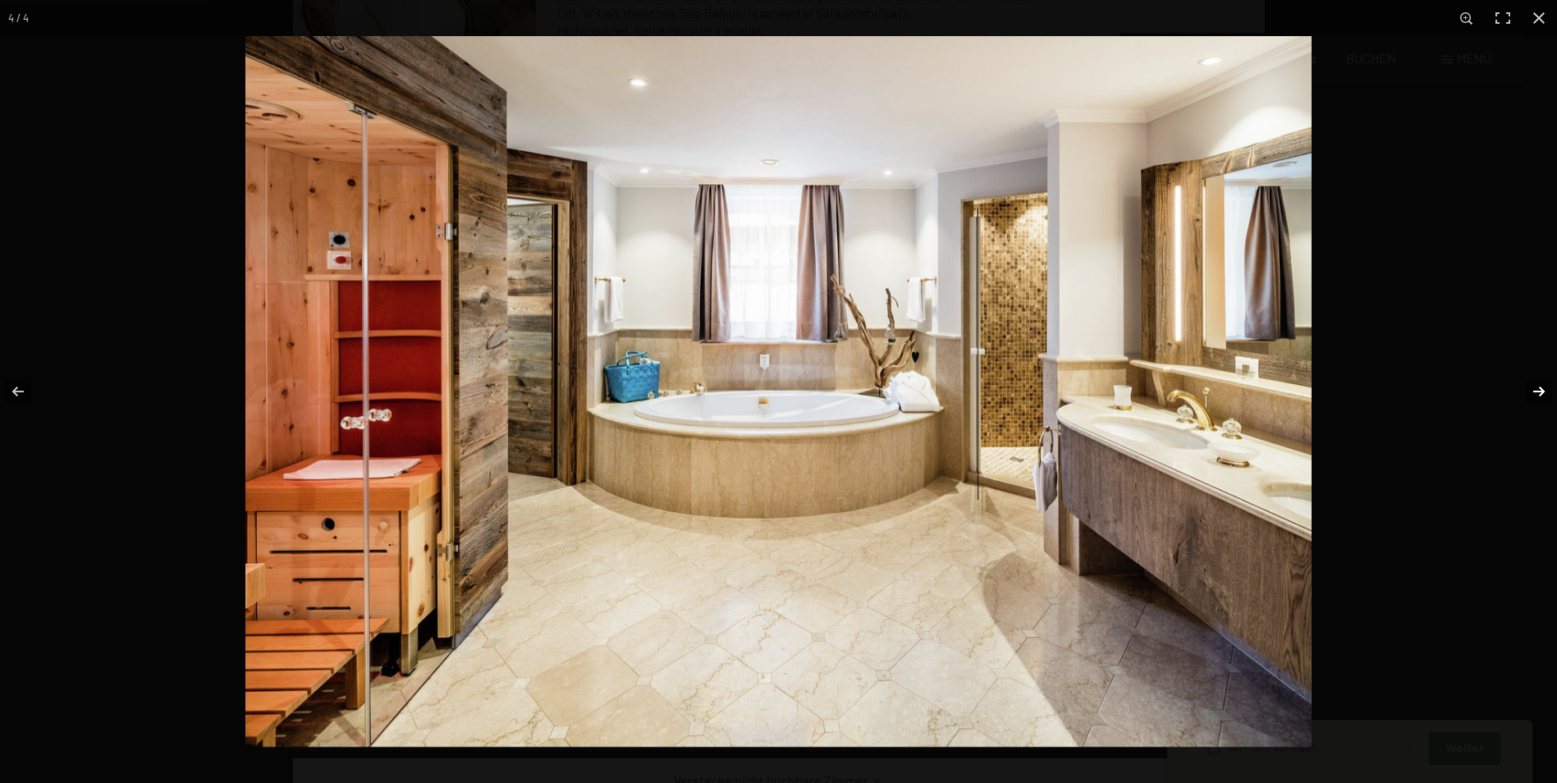
click at [1539, 390] on button "button" at bounding box center [1527, 391] width 57 height 82
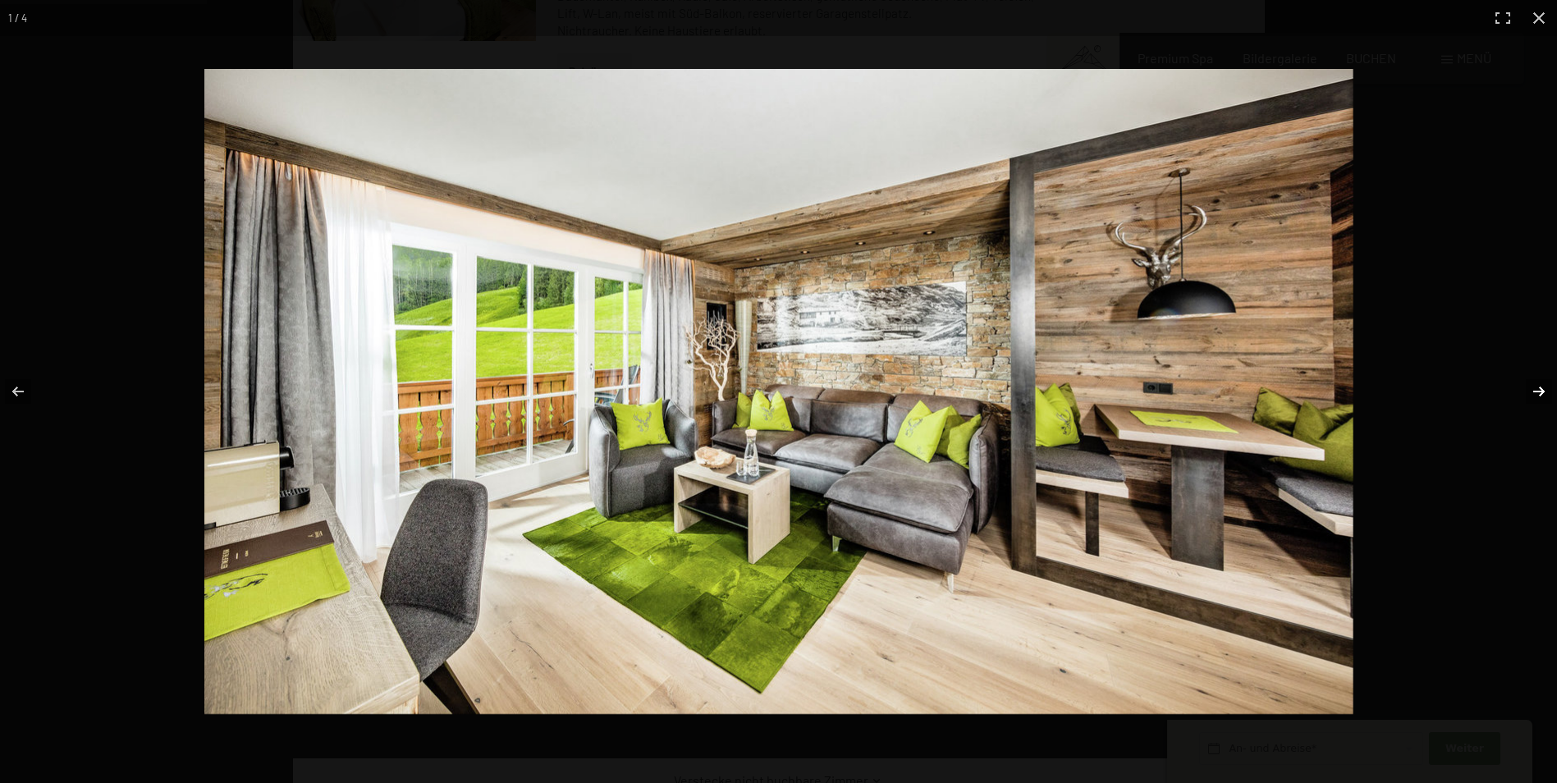
click at [1539, 390] on button "button" at bounding box center [1527, 391] width 57 height 82
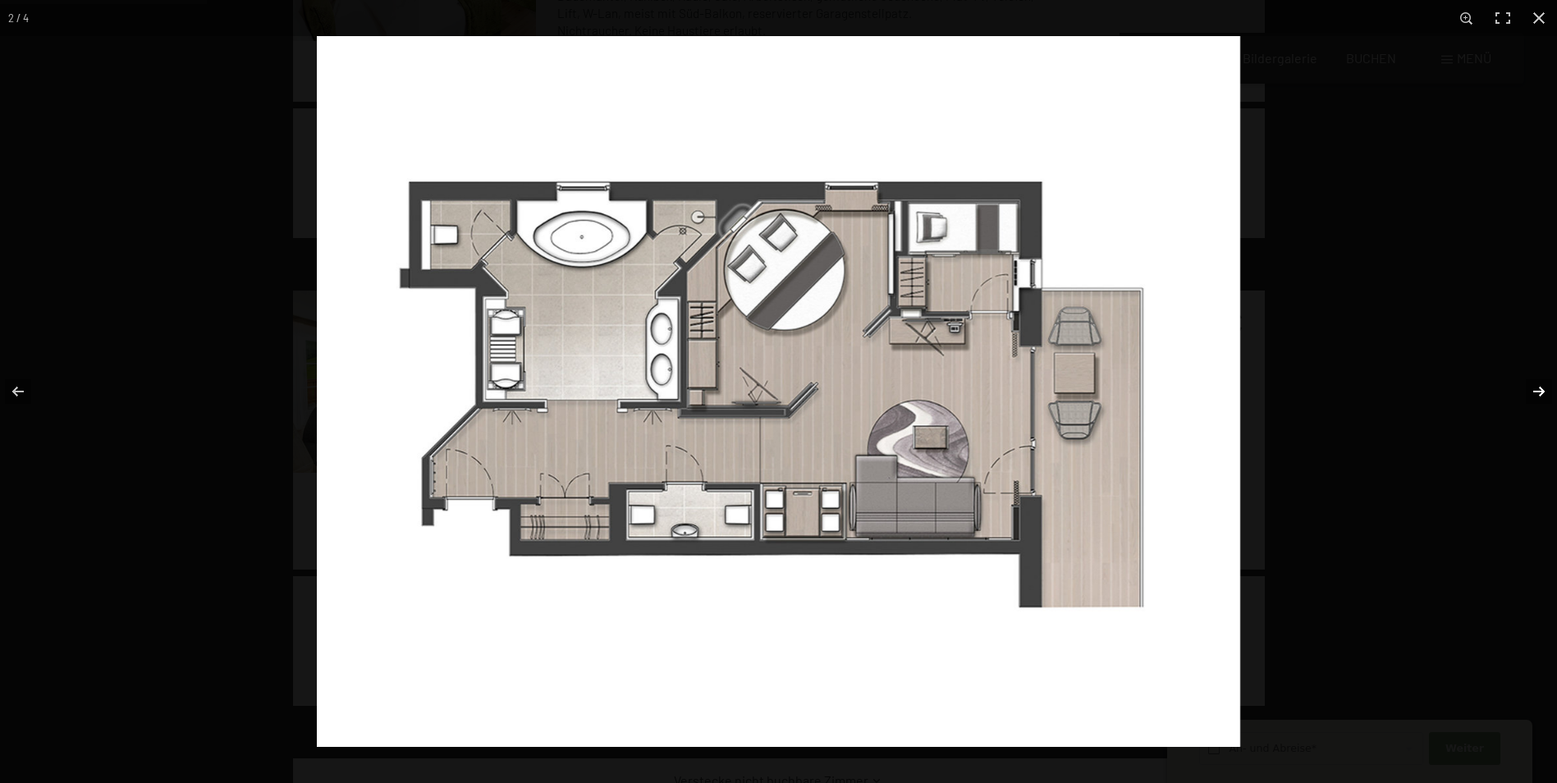
click at [1539, 390] on button "button" at bounding box center [1527, 391] width 57 height 82
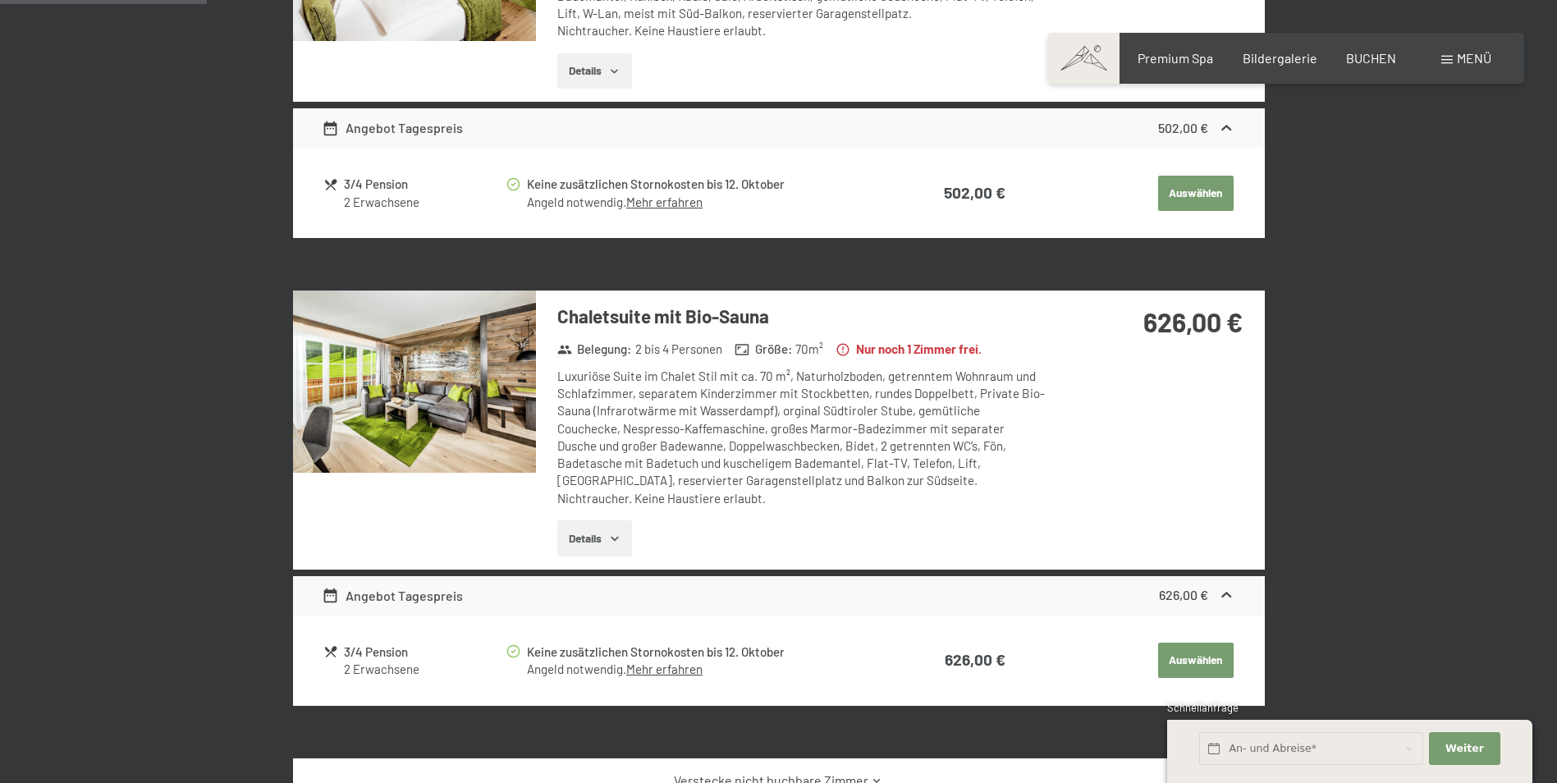
click at [0, 0] on button "button" at bounding box center [0, 0] width 0 height 0
click at [1469, 49] on div "Buchen Anfragen Premium Spa Bildergalerie BUCHEN Menü DE IT EN Gutschein Bilder…" at bounding box center [1285, 58] width 411 height 18
click at [1466, 54] on span "Menü" at bounding box center [1473, 58] width 34 height 16
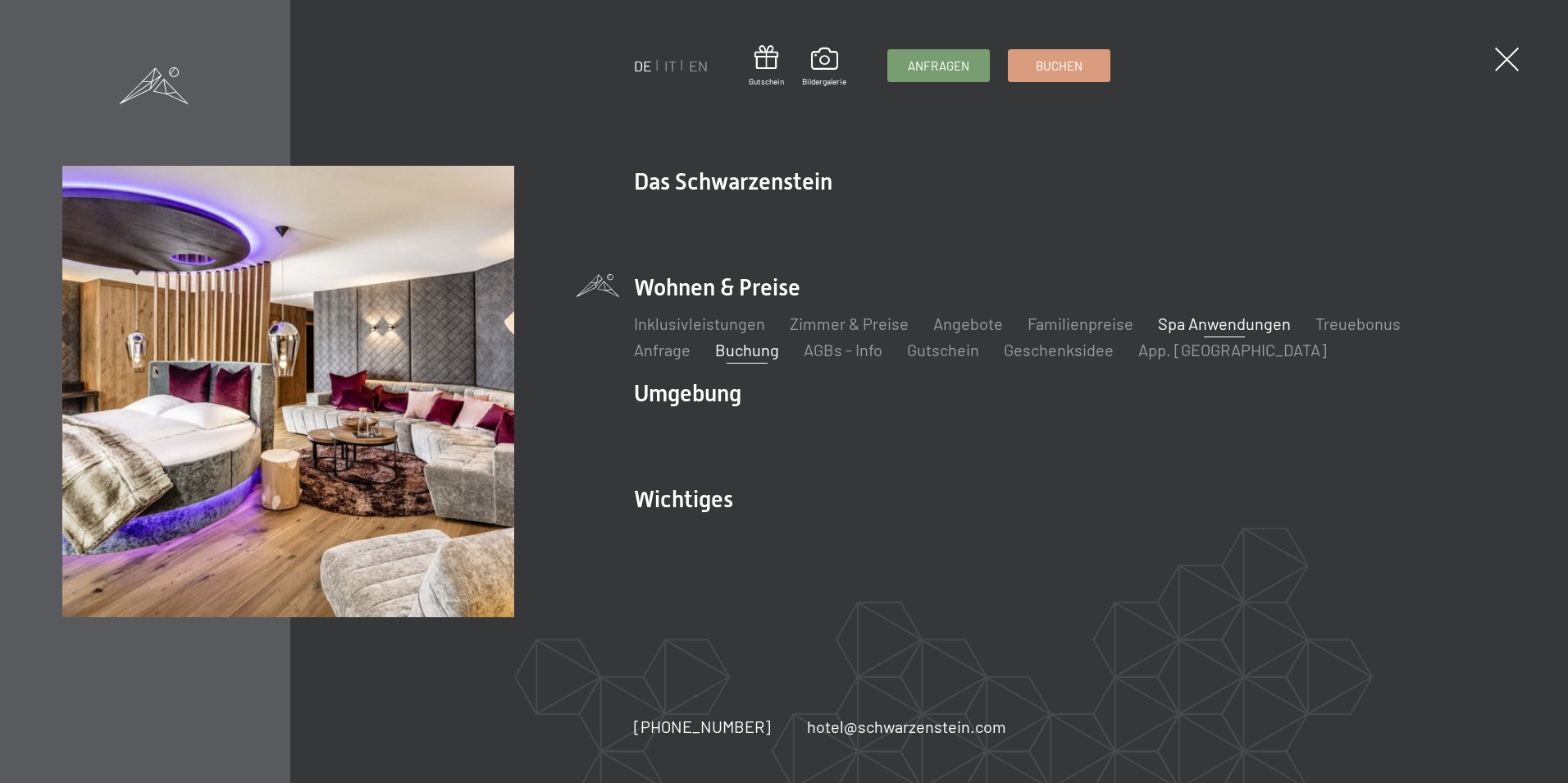
click at [1209, 322] on link "Spa Anwendungen" at bounding box center [1224, 323] width 133 height 20
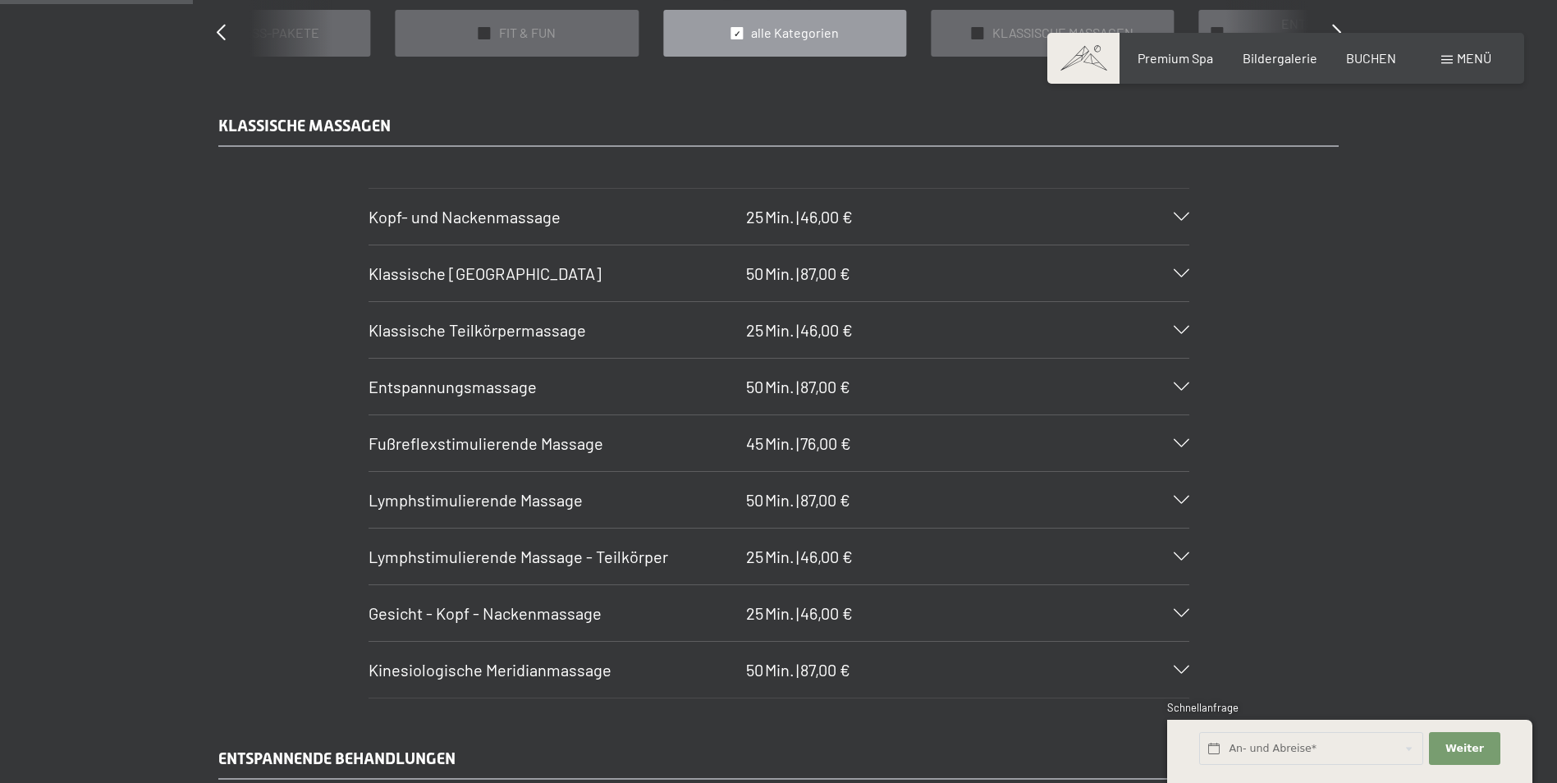
scroll to position [1641, 0]
